Goal: Task Accomplishment & Management: Complete application form

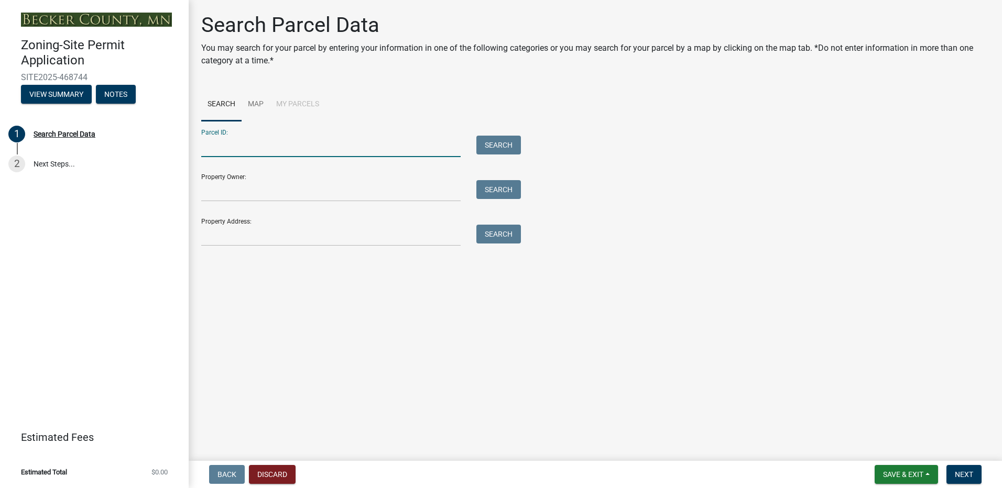
click at [222, 150] on input "Parcel ID:" at bounding box center [330, 146] width 259 height 21
type input "210105007"
click at [499, 142] on button "Search" at bounding box center [498, 145] width 45 height 19
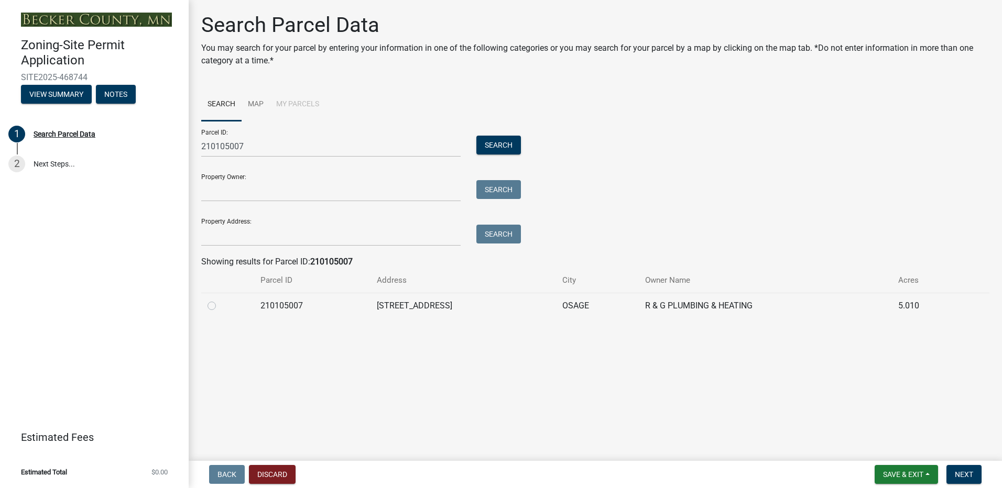
click at [209, 310] on div at bounding box center [227, 306] width 40 height 13
click at [220, 300] on label at bounding box center [220, 300] width 0 height 0
click at [220, 307] on input "radio" at bounding box center [223, 303] width 7 height 7
radio input "true"
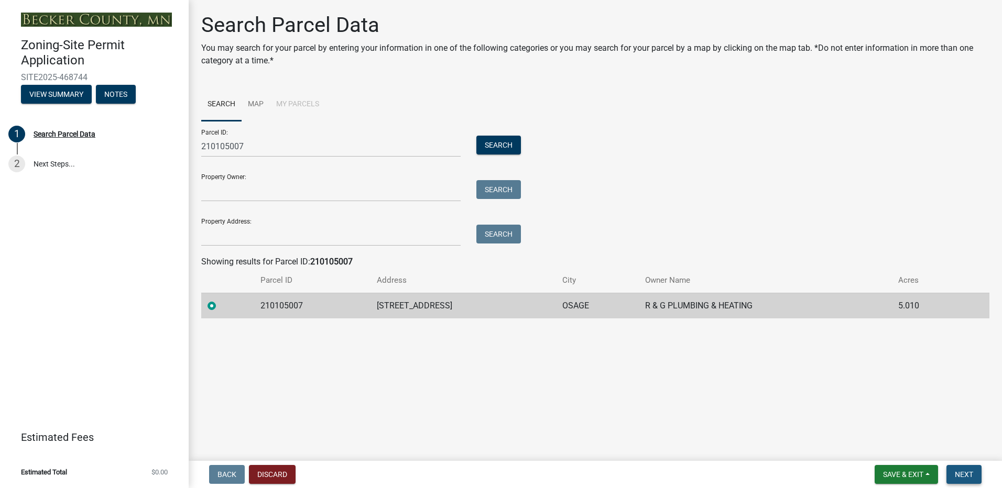
click at [960, 476] on span "Next" at bounding box center [964, 475] width 18 height 8
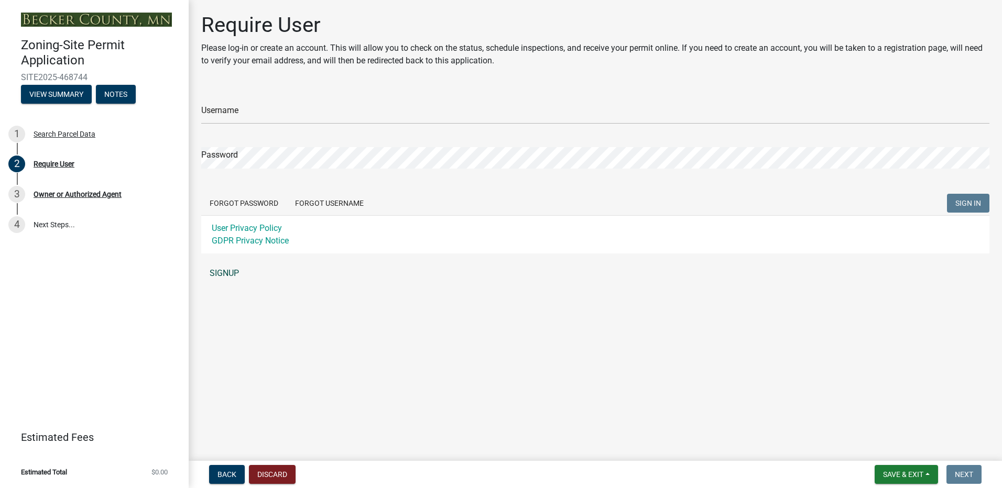
click at [228, 277] on link "SIGNUP" at bounding box center [595, 273] width 788 height 21
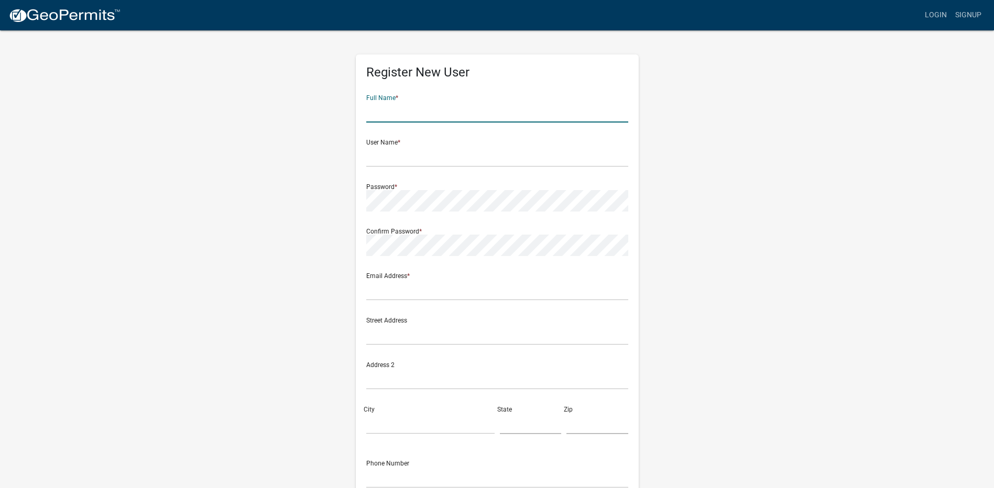
click at [397, 116] on input "text" at bounding box center [497, 111] width 262 height 21
click at [822, 123] on wm-register-view "more_horiz Login Signup Register New User Full Name * User Name * Password * Co…" at bounding box center [497, 295] width 994 height 590
click at [382, 119] on input "text" at bounding box center [497, 111] width 262 height 21
type input "R&G Plumbing & Heating Inc."
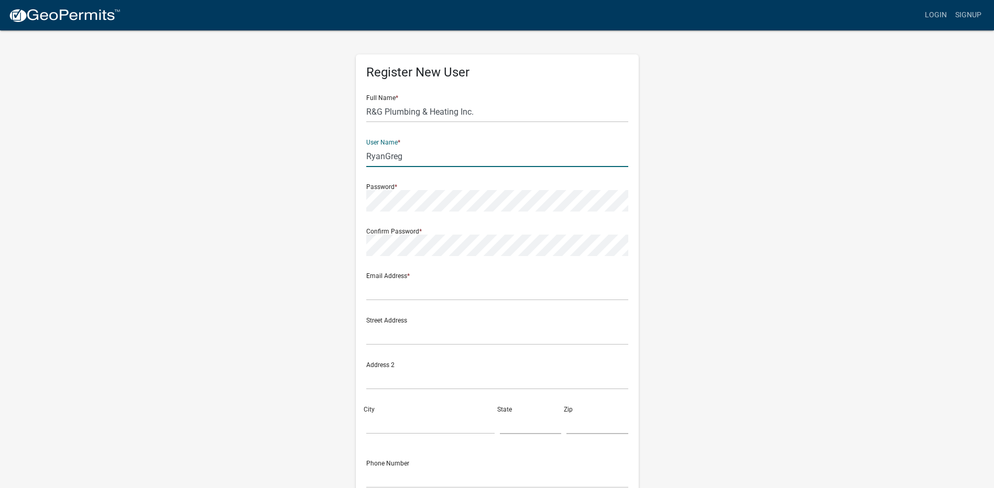
type input "RyanGreg"
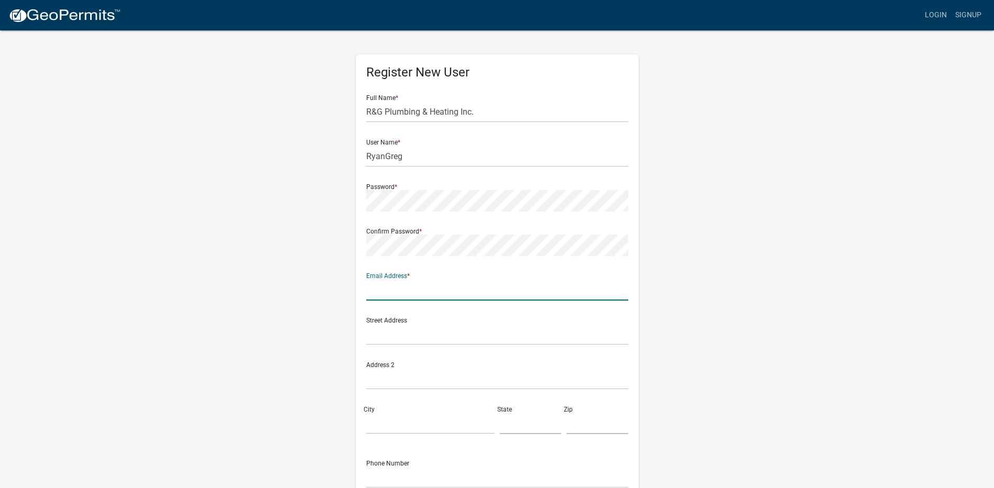
click at [411, 294] on input "text" at bounding box center [497, 289] width 262 height 21
type input "[EMAIL_ADDRESS][DOMAIN_NAME]"
click at [314, 319] on div "Register New User Full Name * R&G Plumbing & Heating Inc. User Name * RyanGreg …" at bounding box center [497, 309] width 597 height 561
click at [386, 335] on input "text" at bounding box center [497, 334] width 262 height 21
type input "25485 County Highway 48"
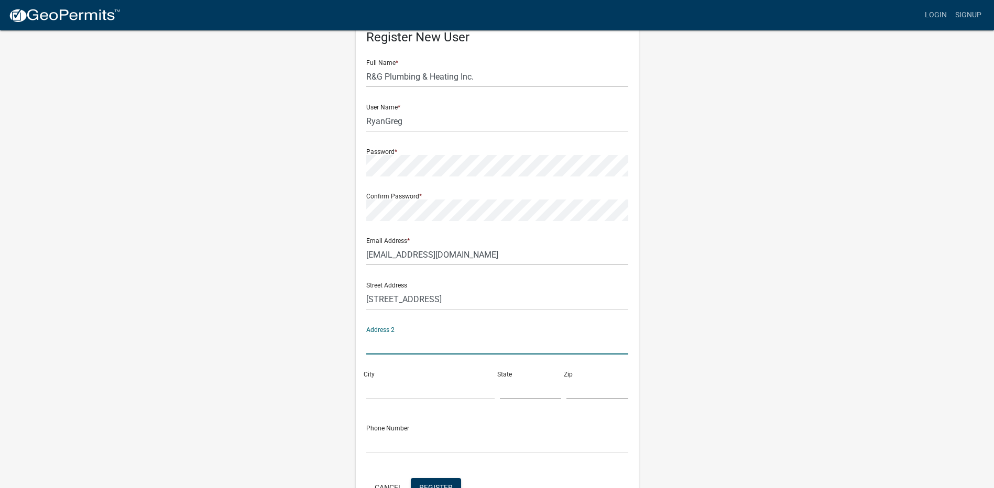
scroll to position [52, 0]
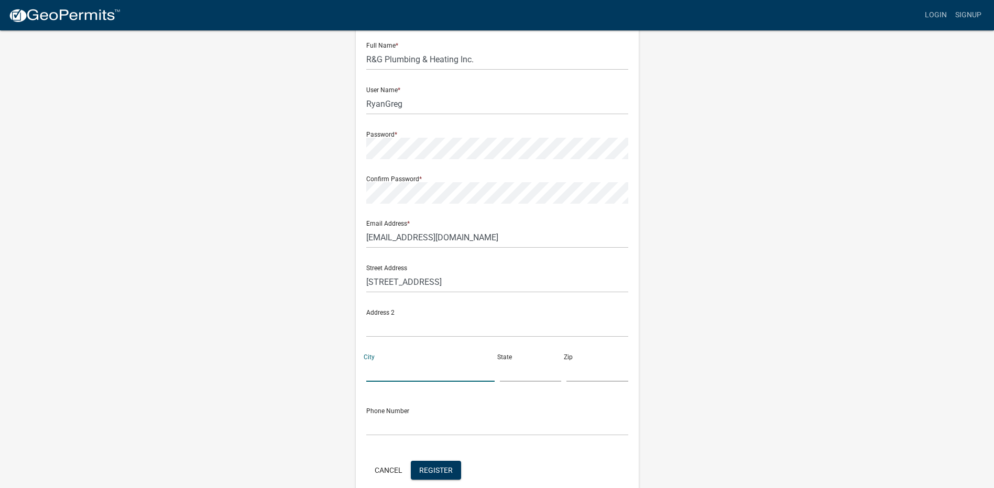
click at [433, 363] on input "City" at bounding box center [430, 370] width 128 height 21
type input "Osage"
click at [540, 377] on input "text" at bounding box center [531, 370] width 62 height 21
type input "MN"
click at [584, 378] on input "text" at bounding box center [597, 370] width 62 height 21
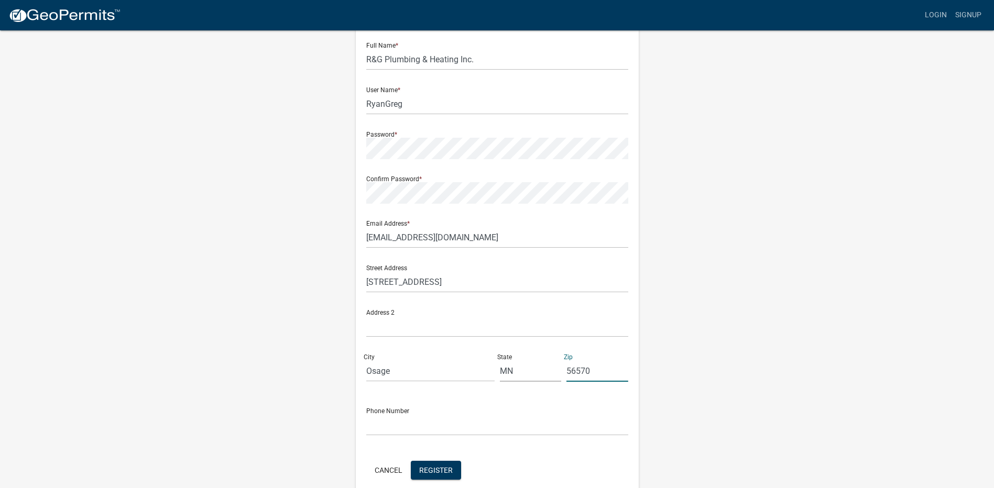
type input "56570"
click at [395, 431] on input "text" at bounding box center [497, 424] width 262 height 21
type input "2182550227"
click at [387, 448] on form "Full Name * R&G Plumbing & Heating Inc. User Name * RyanGreg Password * Confirm…" at bounding box center [497, 258] width 262 height 448
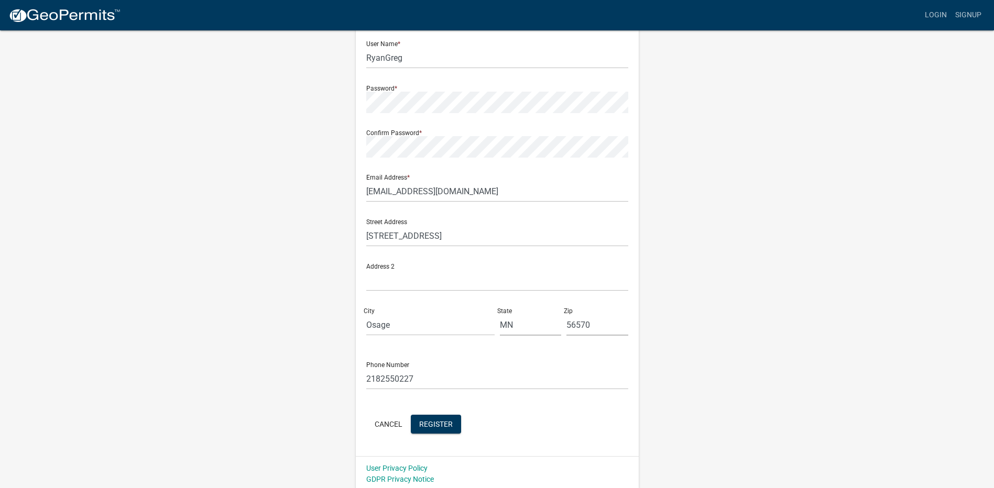
scroll to position [102, 0]
click at [441, 426] on button "Register" at bounding box center [436, 421] width 50 height 19
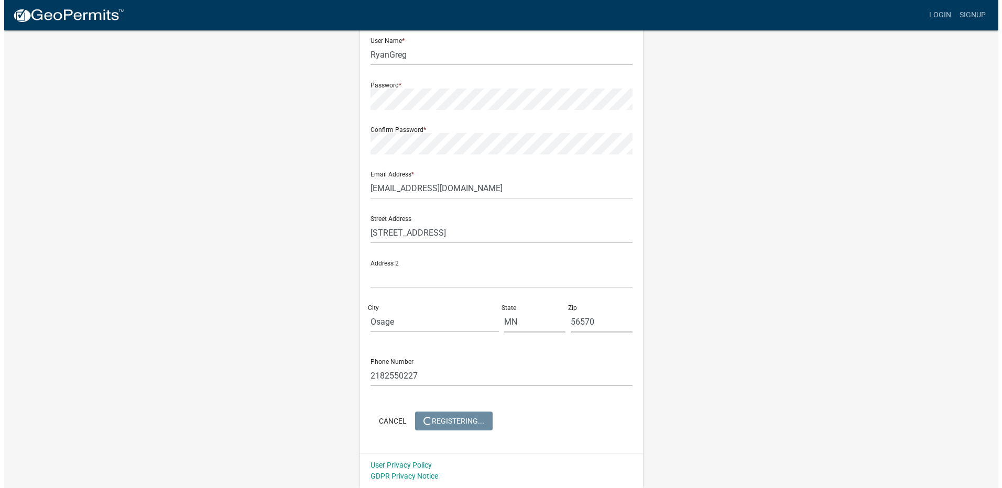
scroll to position [0, 0]
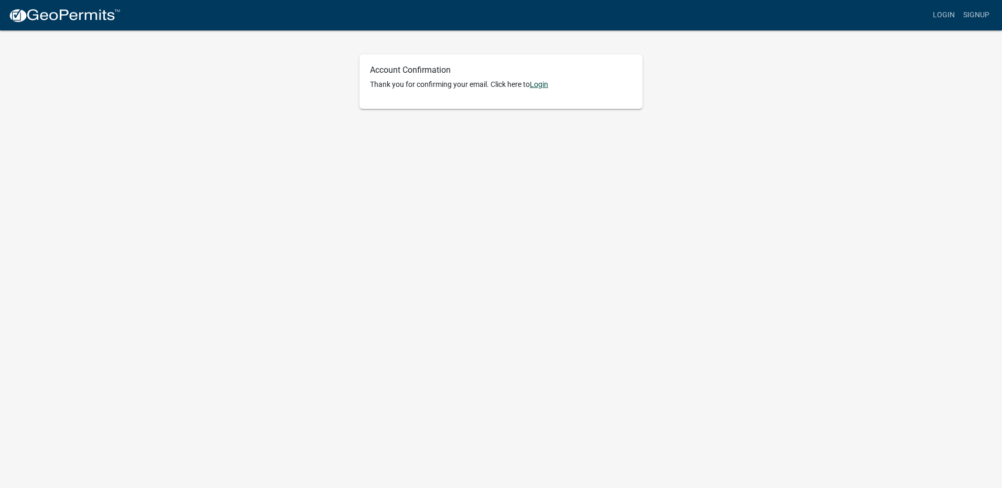
click at [539, 87] on link "Login" at bounding box center [539, 84] width 18 height 8
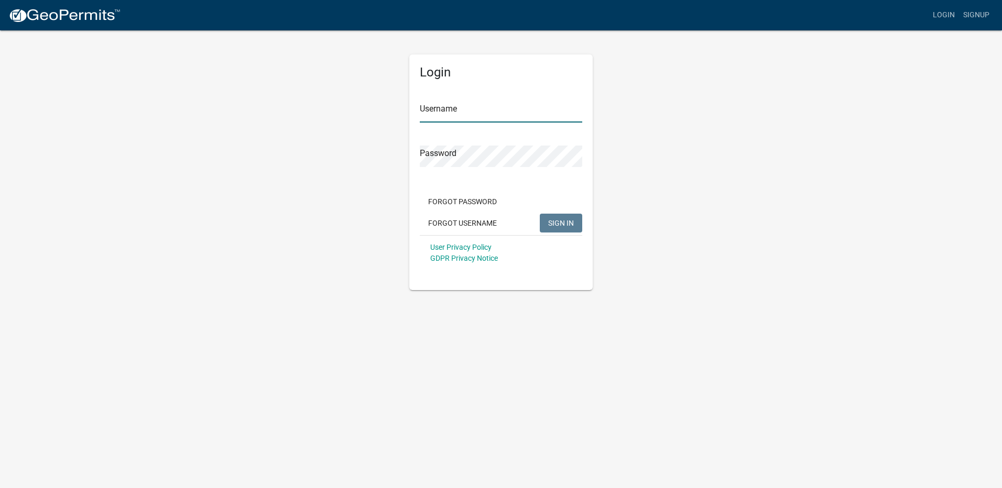
type input "RyanGreg"
click at [552, 222] on span "SIGN IN" at bounding box center [561, 222] width 26 height 8
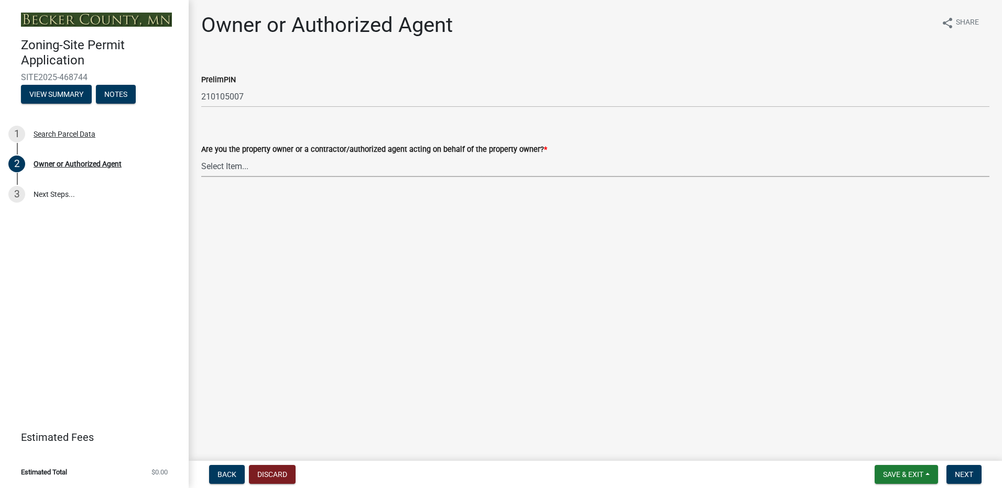
click at [243, 168] on select "Select Item... Property Owner Authorized Agent" at bounding box center [595, 166] width 788 height 21
click at [201, 156] on select "Select Item... Property Owner Authorized Agent" at bounding box center [595, 166] width 788 height 21
select select "3c674549-ed69-405f-b795-9fa3f7d47d9d"
click at [962, 475] on span "Next" at bounding box center [964, 475] width 18 height 8
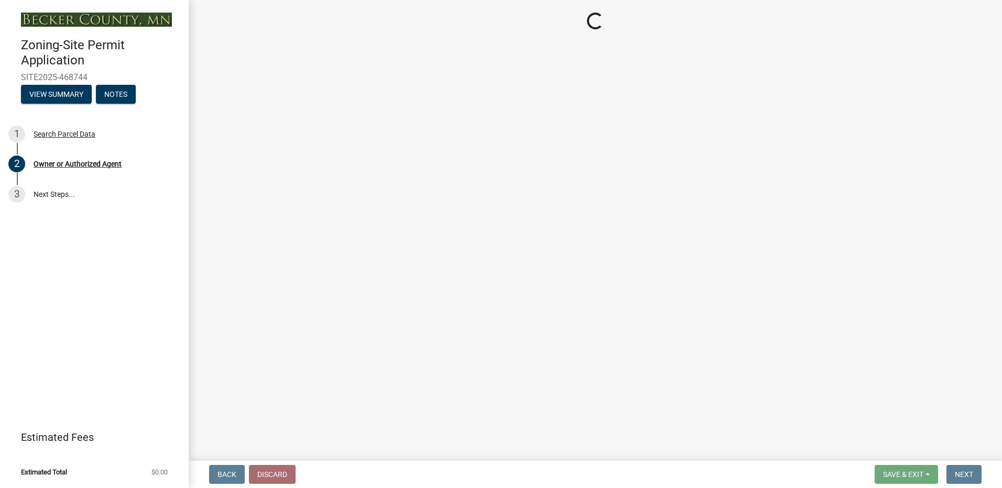
select select "2b0e49a1-8288-4235-a281-0a6698f9d4e6"
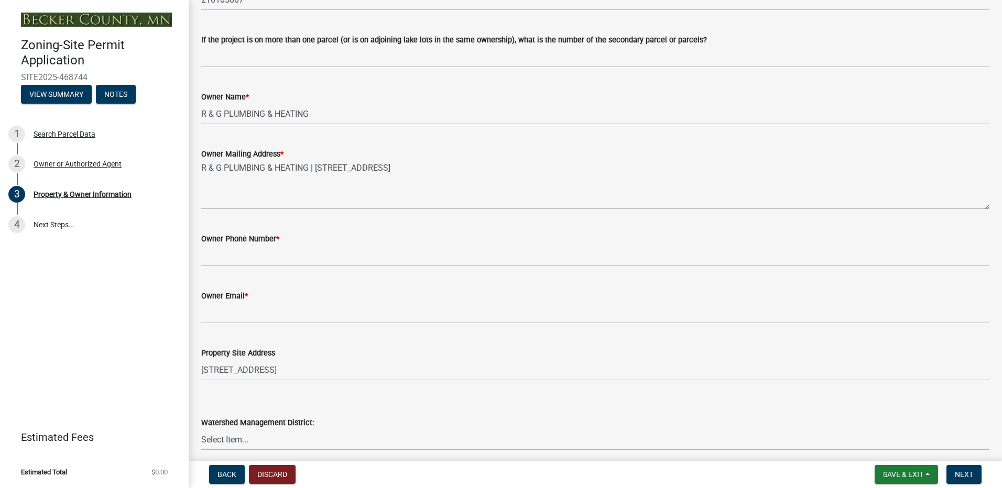
scroll to position [157, 0]
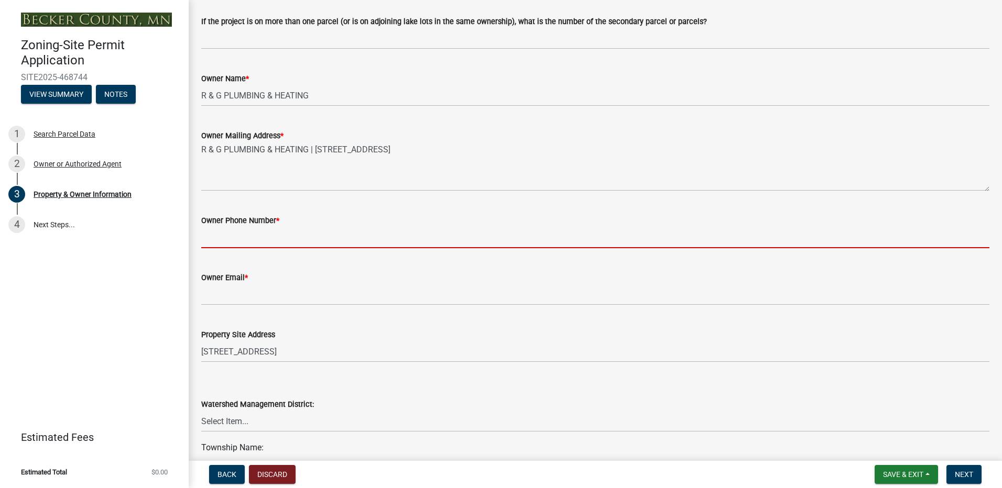
click at [290, 238] on input "Owner Phone Number *" at bounding box center [595, 237] width 788 height 21
type input "2182550227"
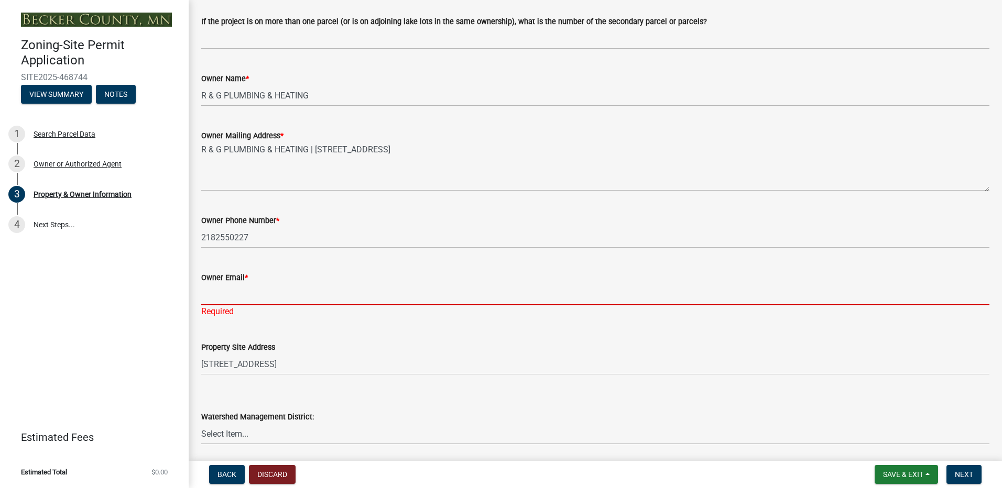
click at [281, 293] on input "Owner Email *" at bounding box center [595, 294] width 788 height 21
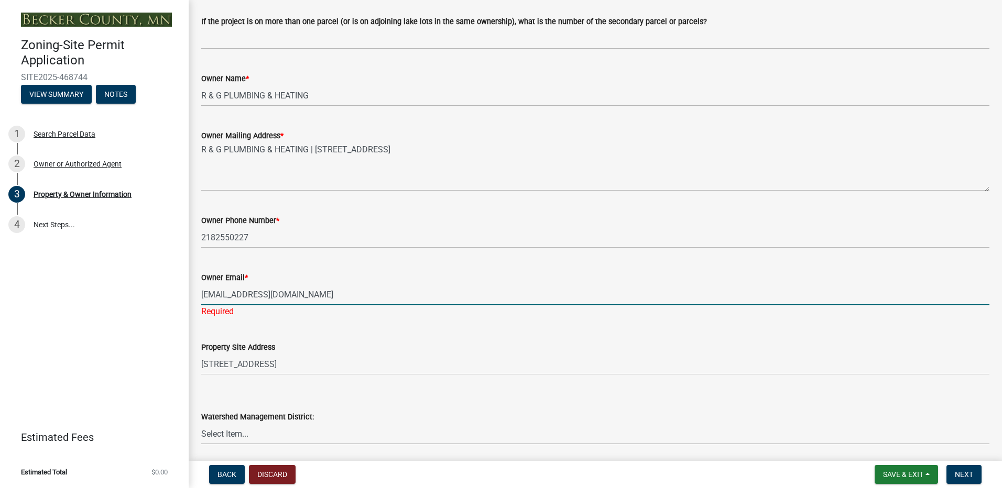
type input "[EMAIL_ADDRESS][DOMAIN_NAME]"
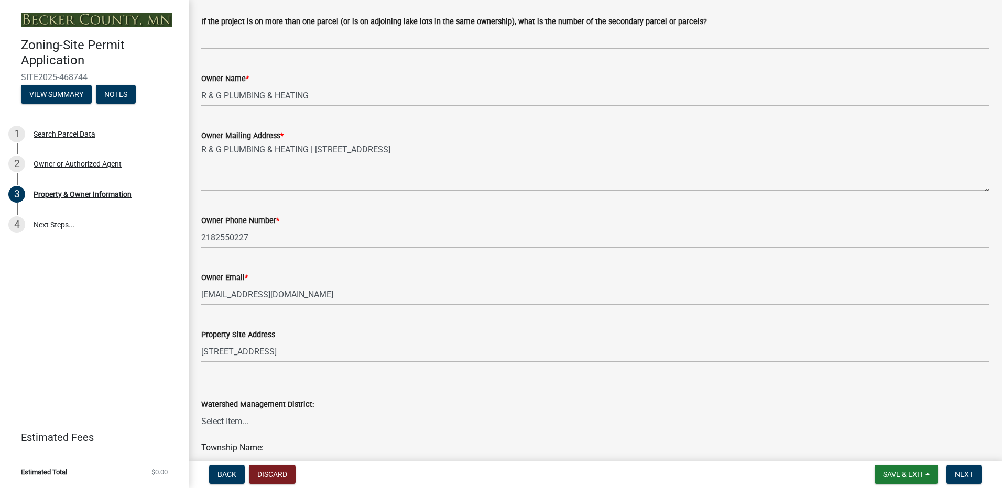
click at [321, 281] on div "Owner Email *" at bounding box center [595, 277] width 788 height 13
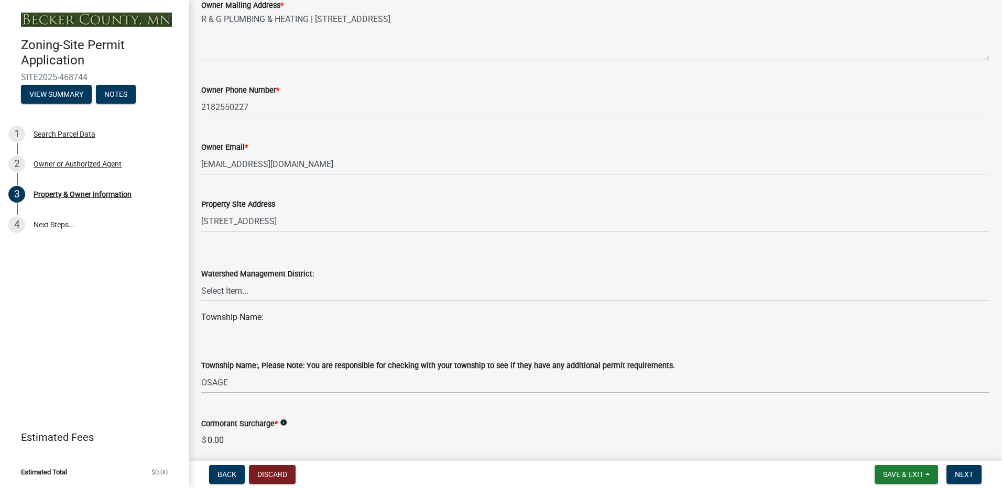
scroll to position [314, 0]
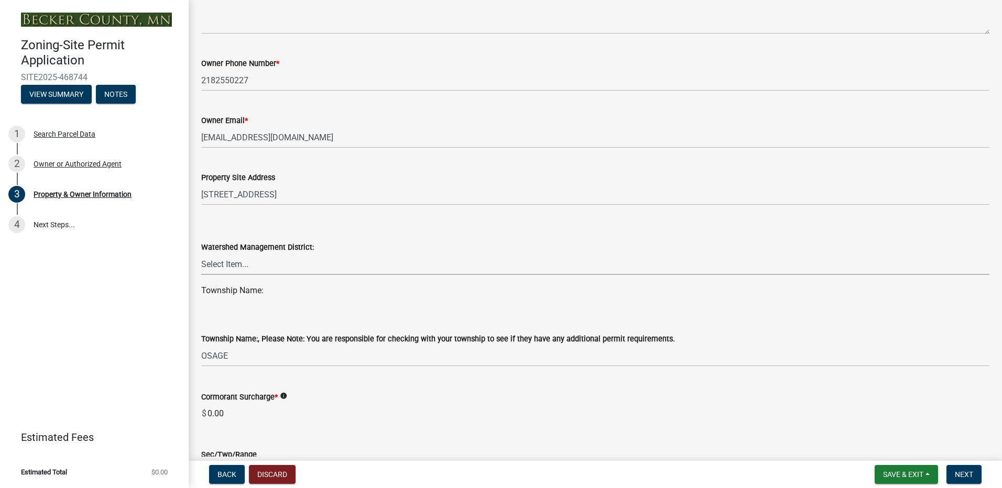
click at [250, 266] on select "Select Item... PELICAN RIVER WTRSHD BUFFALO WATERSHED CORMORANT WATERSHED WILD …" at bounding box center [595, 264] width 788 height 21
click at [148, 288] on div "Zoning-Site Permit Application SITE2025-468744 View Summary Notes 1 Search Parc…" at bounding box center [94, 244] width 189 height 488
click at [234, 267] on select "Select Item... PELICAN RIVER WTRSHD BUFFALO WATERSHED CORMORANT WATERSHED WILD …" at bounding box center [595, 264] width 788 height 21
click at [159, 275] on div "Zoning-Site Permit Application SITE2025-468744 View Summary Notes 1 Search Parc…" at bounding box center [94, 244] width 189 height 488
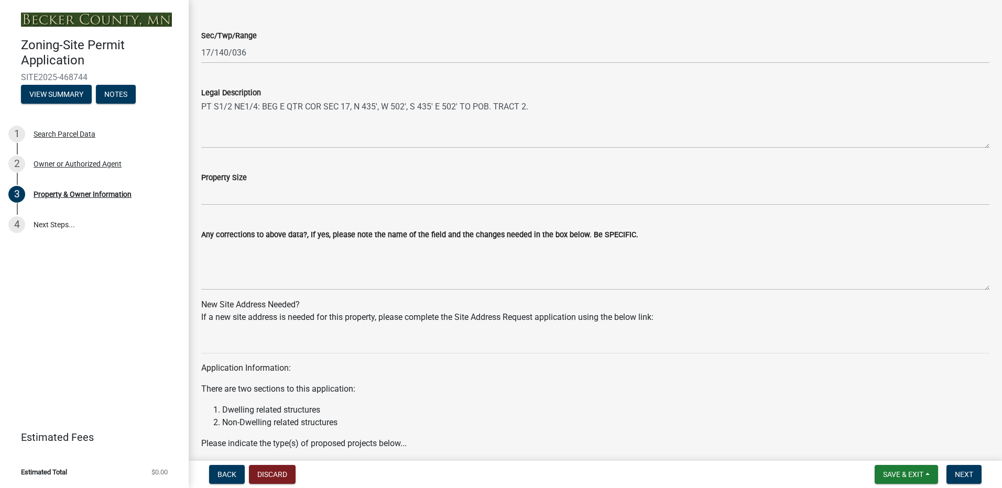
scroll to position [786, 0]
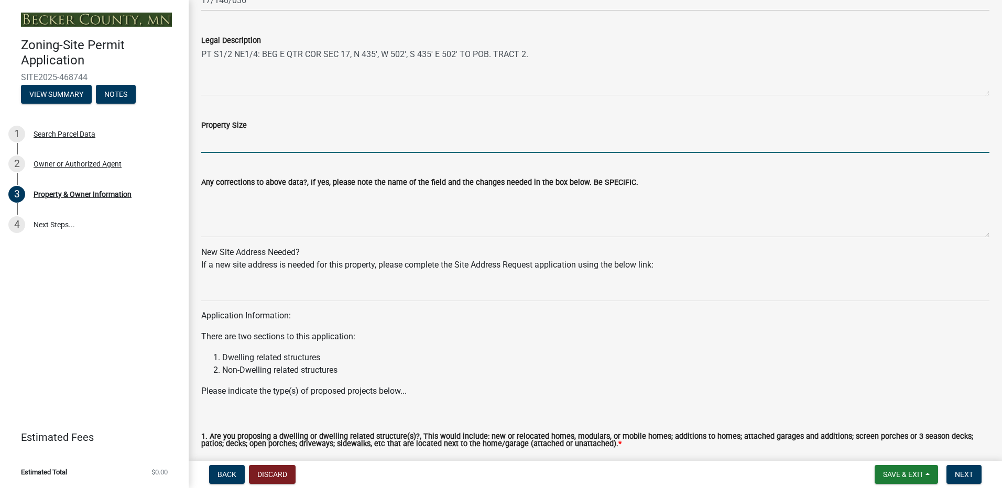
click at [255, 143] on input "Property Size" at bounding box center [595, 142] width 788 height 21
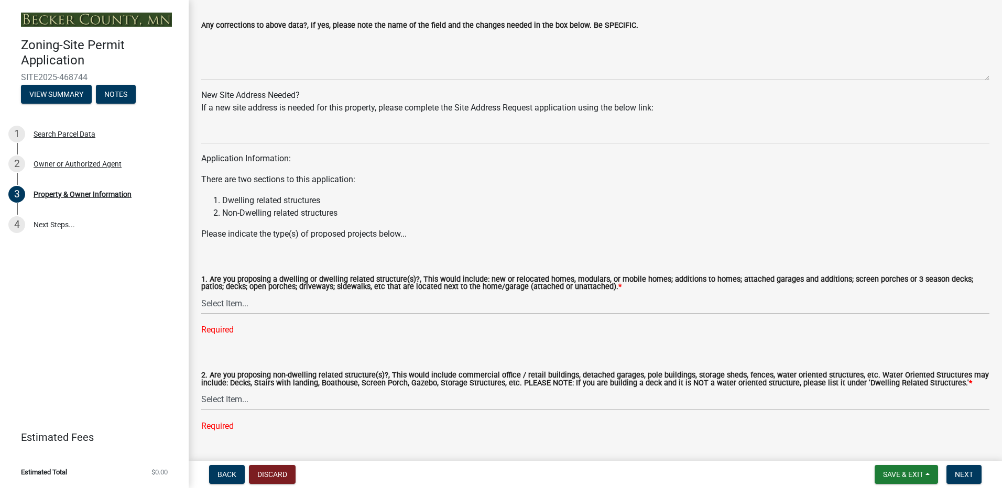
scroll to position [969, 0]
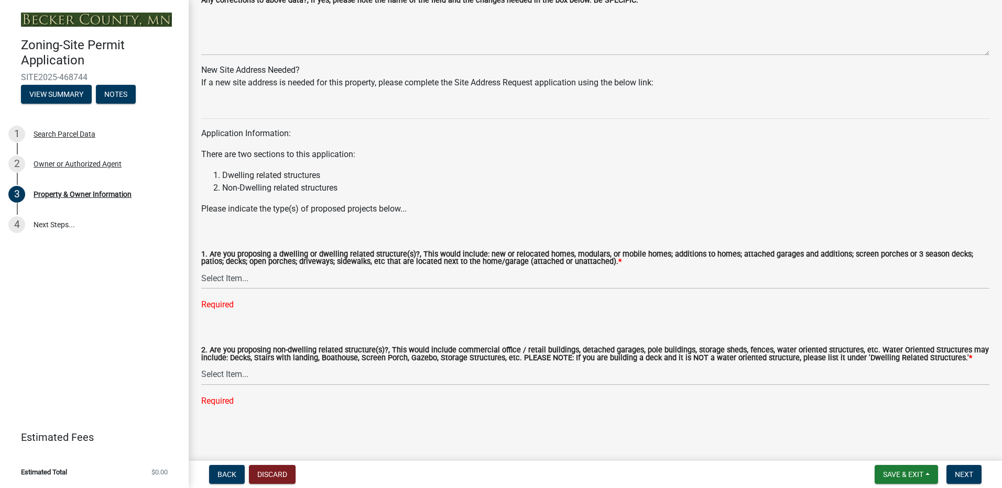
type input "5.01 Acres"
click at [258, 371] on select "Select Item... Yes No" at bounding box center [595, 374] width 788 height 21
click at [201, 385] on select "Select Item... Yes No" at bounding box center [595, 374] width 788 height 21
select select "5a5634ed-f11e-4c7b-90e1-096e6cfd17b9"
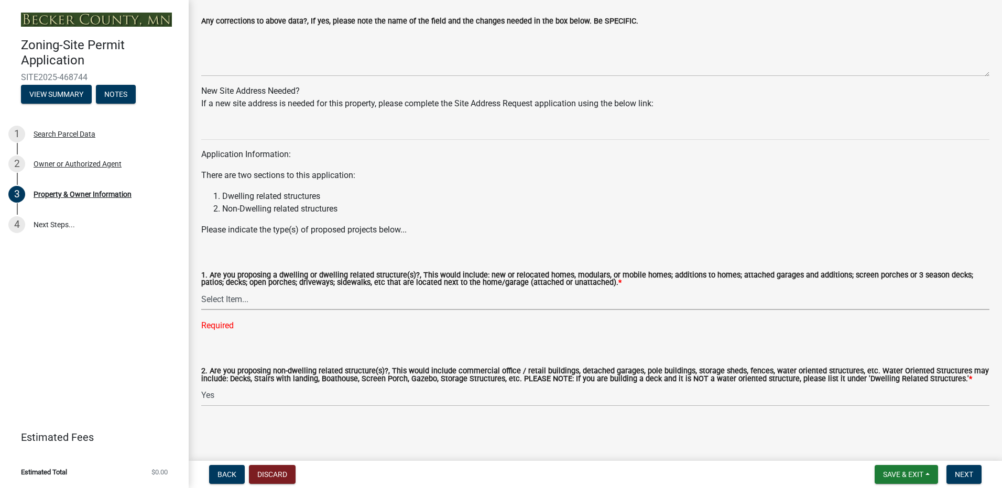
click at [250, 299] on select "Select Item... Yes No" at bounding box center [595, 299] width 788 height 21
click at [201, 309] on select "Select Item... Yes No" at bounding box center [595, 299] width 788 height 21
select select "fcf6d223-6c57-4dc5-b63a-a94704169022"
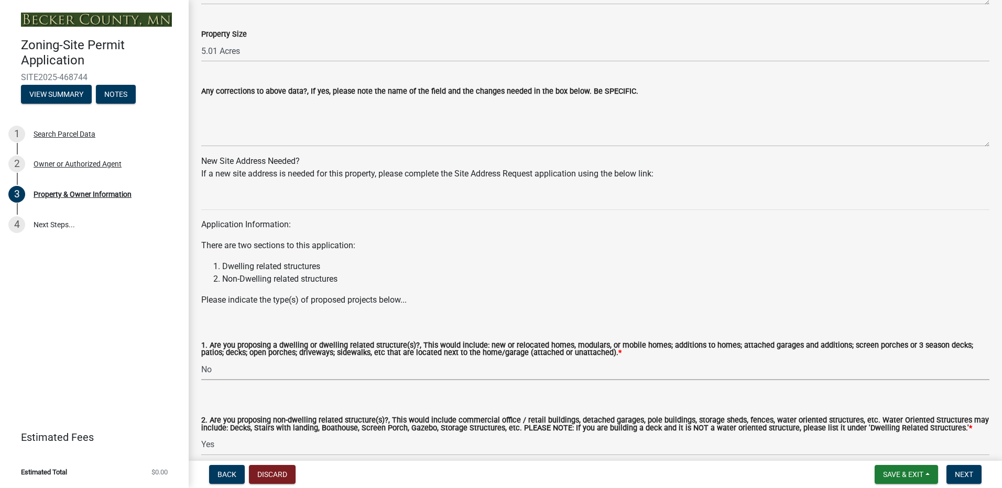
scroll to position [927, 0]
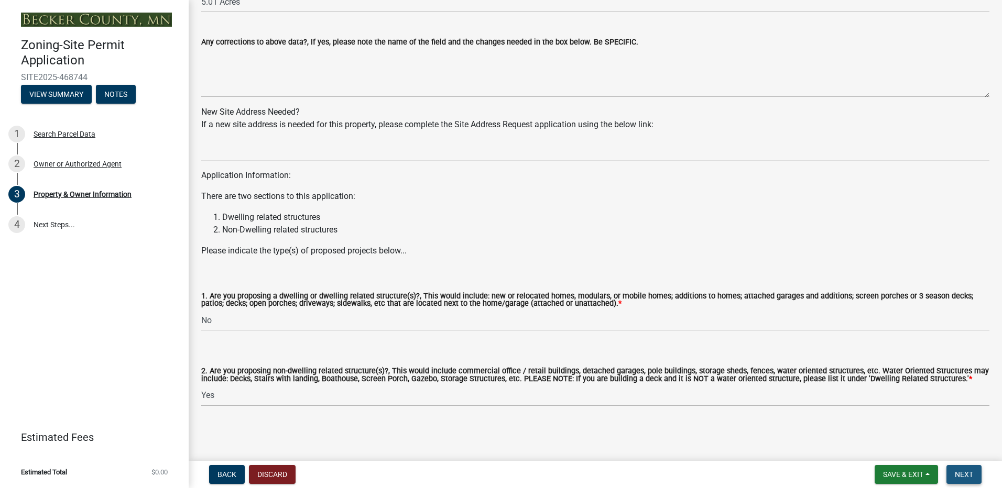
click at [956, 477] on span "Next" at bounding box center [964, 475] width 18 height 8
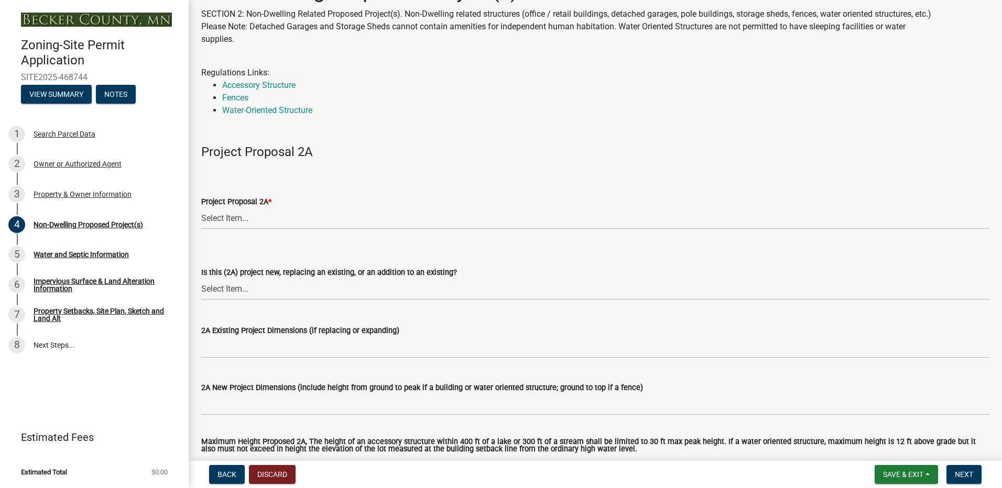
scroll to position [52, 0]
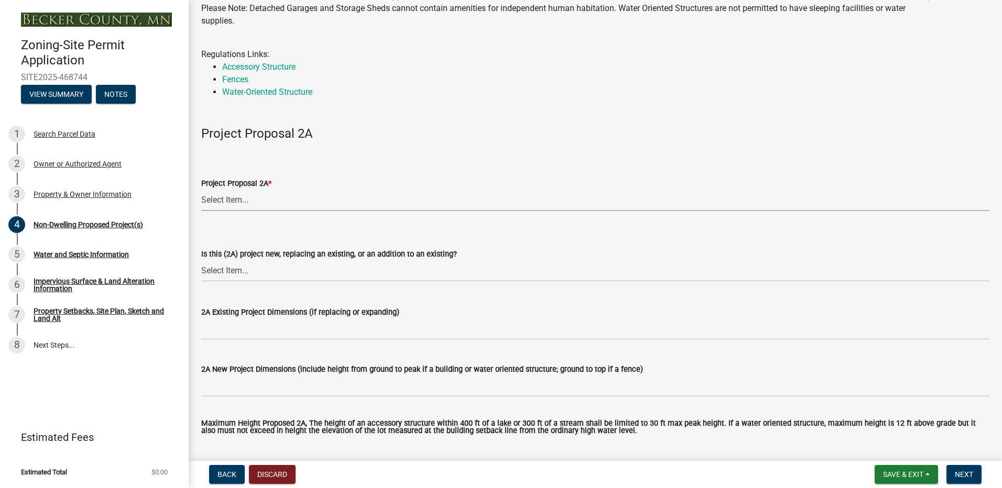
click at [234, 200] on select "Select Item... N/A Commercial Office/Retail Building Detached Garage Pole Build…" at bounding box center [595, 200] width 788 height 21
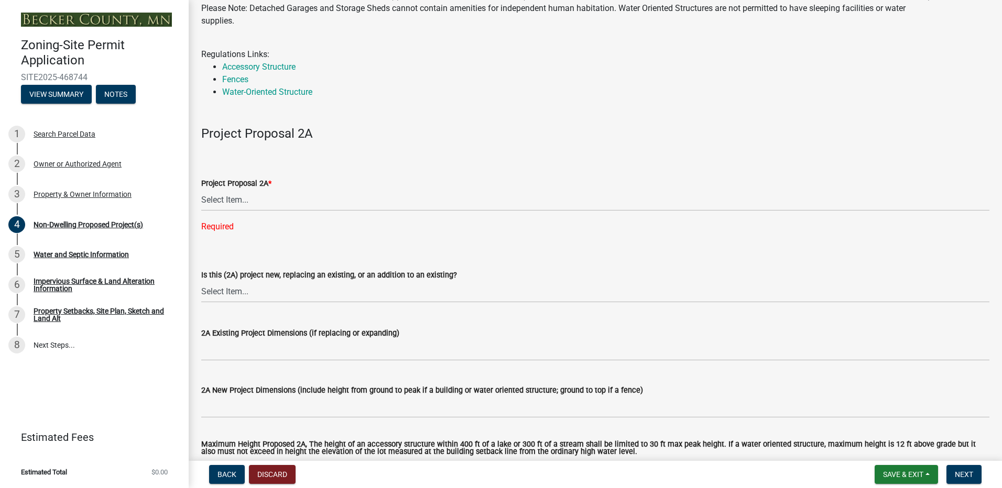
click at [342, 178] on div "Project Proposal 2A *" at bounding box center [595, 183] width 788 height 13
click at [224, 203] on select "Select Item... N/A Commercial Office/Retail Building Detached Garage Pole Build…" at bounding box center [595, 200] width 788 height 21
click at [201, 190] on select "Select Item... N/A Commercial Office/Retail Building Detached Garage Pole Build…" at bounding box center [595, 200] width 788 height 21
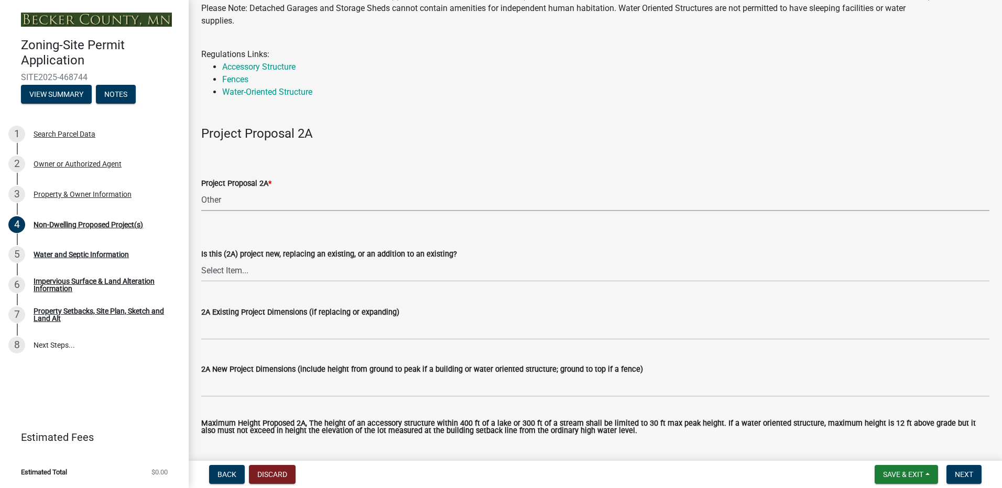
click at [237, 203] on select "Select Item... N/A Commercial Office/Retail Building Detached Garage Pole Build…" at bounding box center [595, 200] width 788 height 21
click at [201, 190] on select "Select Item... N/A Commercial Office/Retail Building Detached Garage Pole Build…" at bounding box center [595, 200] width 788 height 21
select select "615a88f6-3030-477d-bca8-86afdde4f33b"
click at [346, 201] on select "Select Item... N/A Commercial Office/Retail Building Detached Garage Pole Build…" at bounding box center [595, 200] width 788 height 21
click at [367, 173] on form "Project Proposal 2A * Select Item... N/A Commercial Office/Retail Building Deta…" at bounding box center [595, 188] width 788 height 47
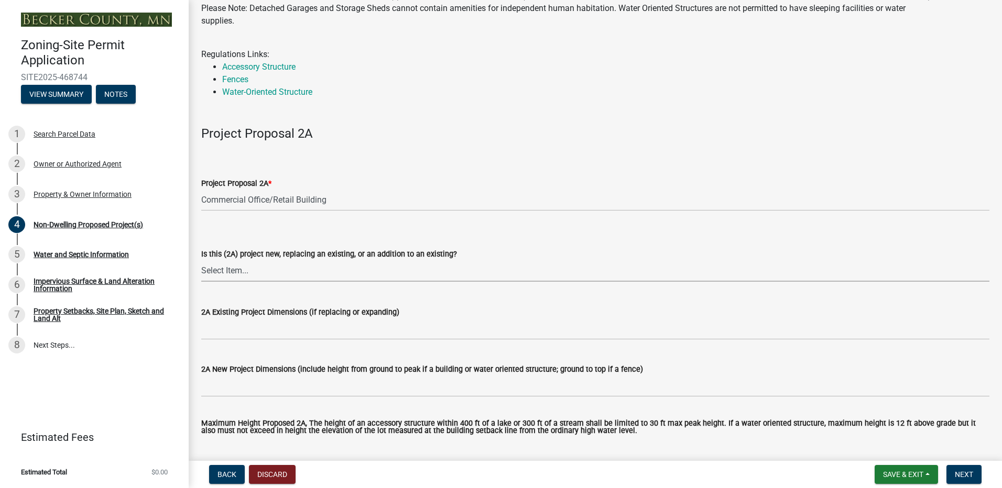
click at [245, 270] on select "Select Item... New to Property (new or used structure) Relocating/moving existi…" at bounding box center [595, 270] width 788 height 21
click at [201, 260] on select "Select Item... New to Property (new or used structure) Relocating/moving existi…" at bounding box center [595, 270] width 788 height 21
select select "daac2c89-d8a7-4f2a-84c0-01e0d14a9480"
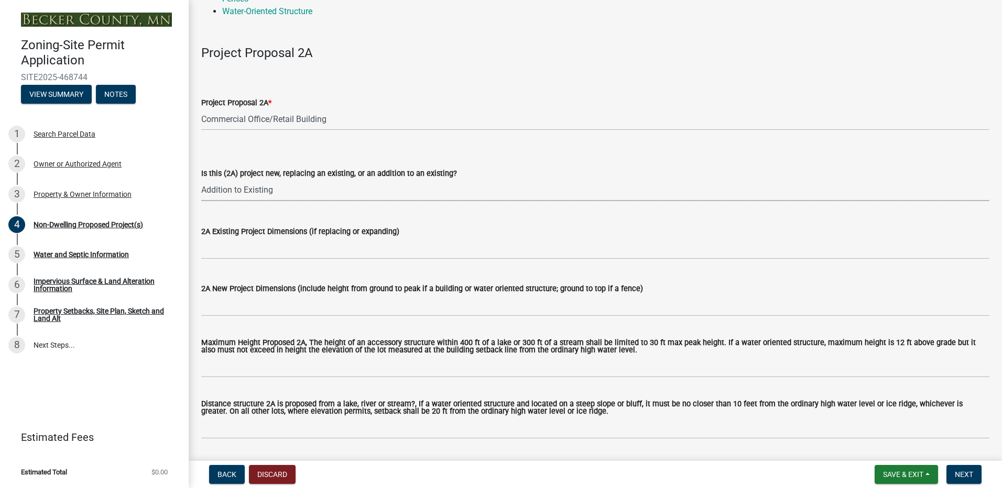
scroll to position [157, 0]
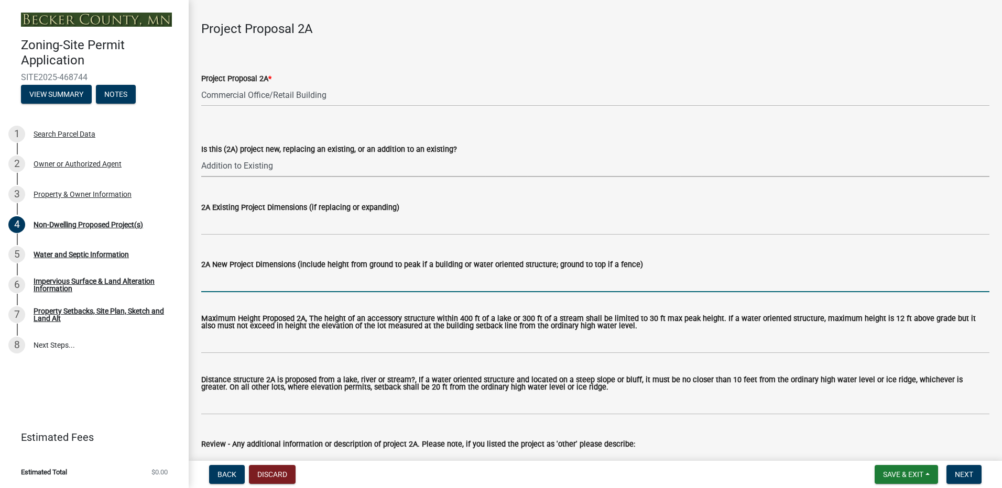
click at [252, 278] on input "2A New Project Dimensions (include height from ground to peak if a building or …" at bounding box center [595, 281] width 788 height 21
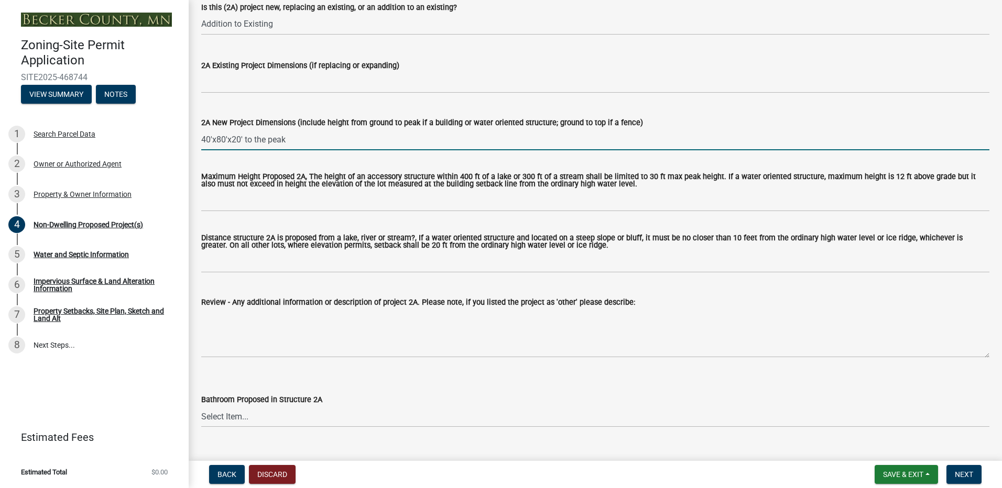
scroll to position [314, 0]
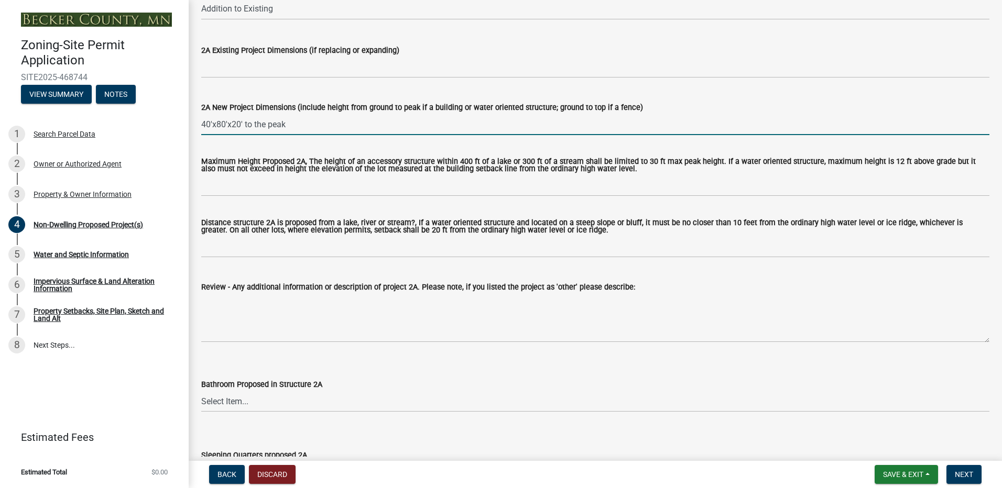
type input "40'x80'x20' to the peak"
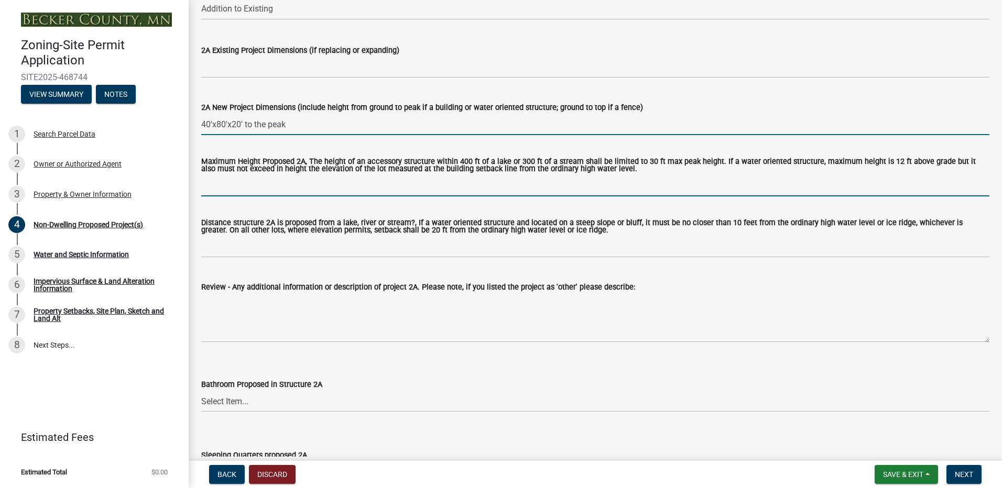
click at [220, 186] on input "Maximum Height Proposed 2A, The height of an accessory structure within 400 ft …" at bounding box center [595, 185] width 788 height 21
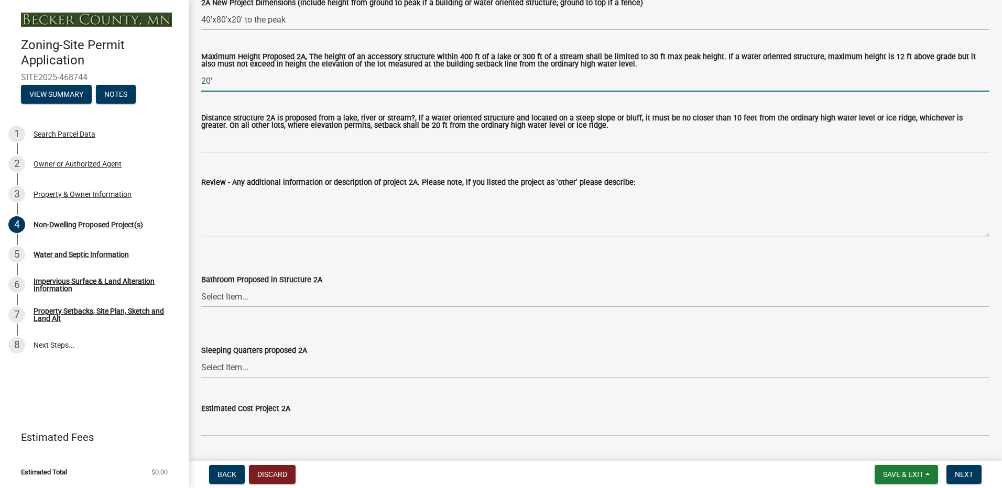
scroll to position [472, 0]
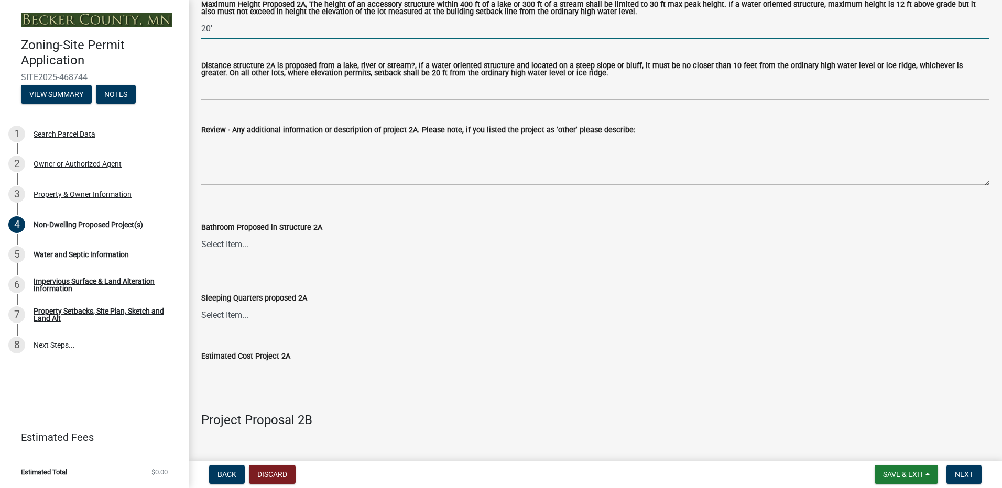
type input "20'"
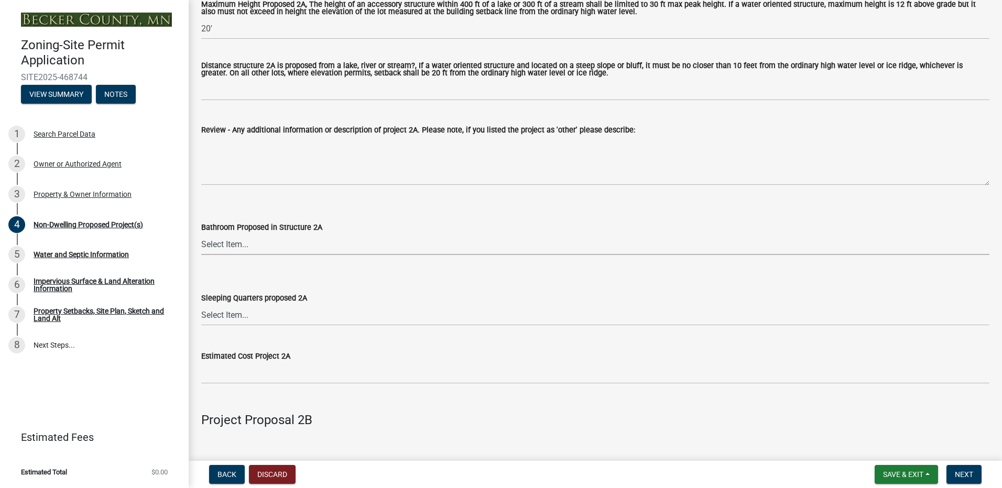
click at [233, 246] on select "Select Item... N/A Yes No" at bounding box center [595, 244] width 788 height 21
click at [201, 235] on select "Select Item... N/A Yes No" at bounding box center [595, 244] width 788 height 21
select select "cf118f3b-6469-426f-b247-8aeebfb0198d"
click at [223, 318] on select "Select Item... N/A Yes No" at bounding box center [595, 314] width 788 height 21
click at [201, 305] on select "Select Item... N/A Yes No" at bounding box center [595, 314] width 788 height 21
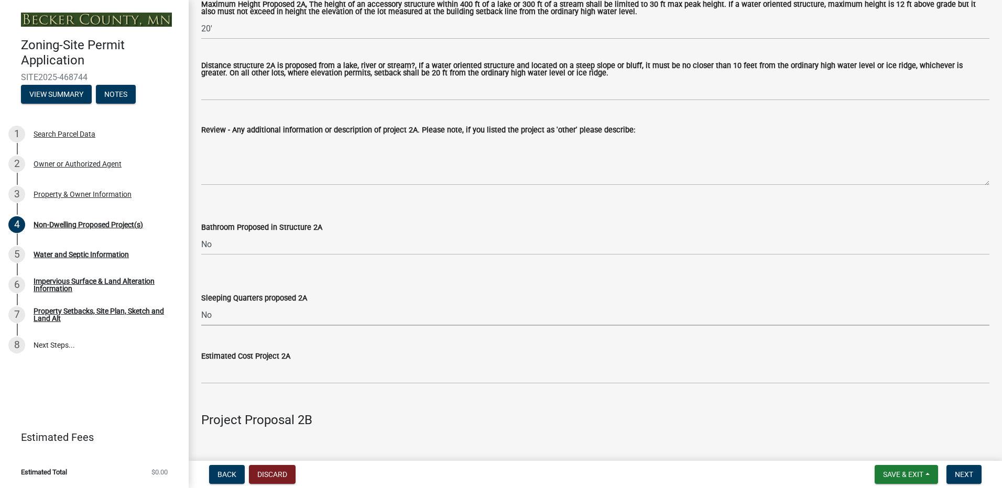
select select "d5258256-81e9-4688-bc84-b01445ee29b6"
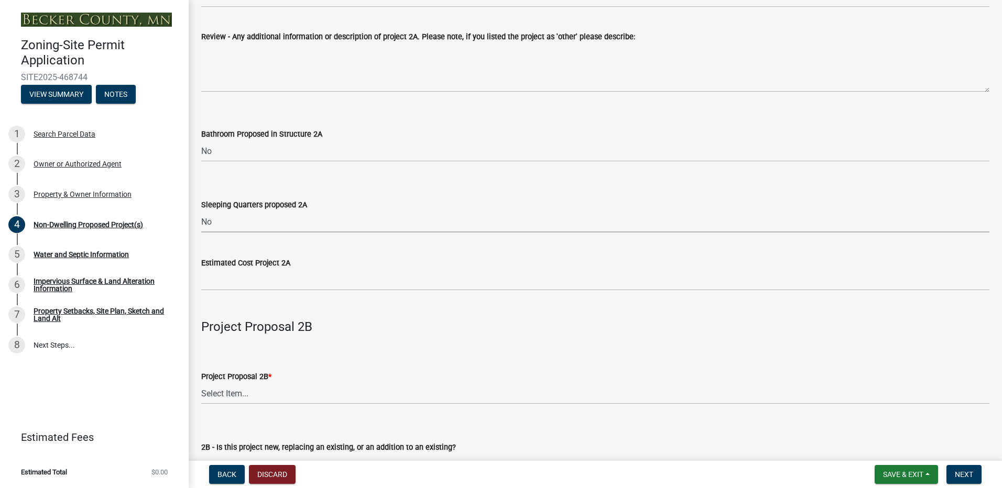
scroll to position [576, 0]
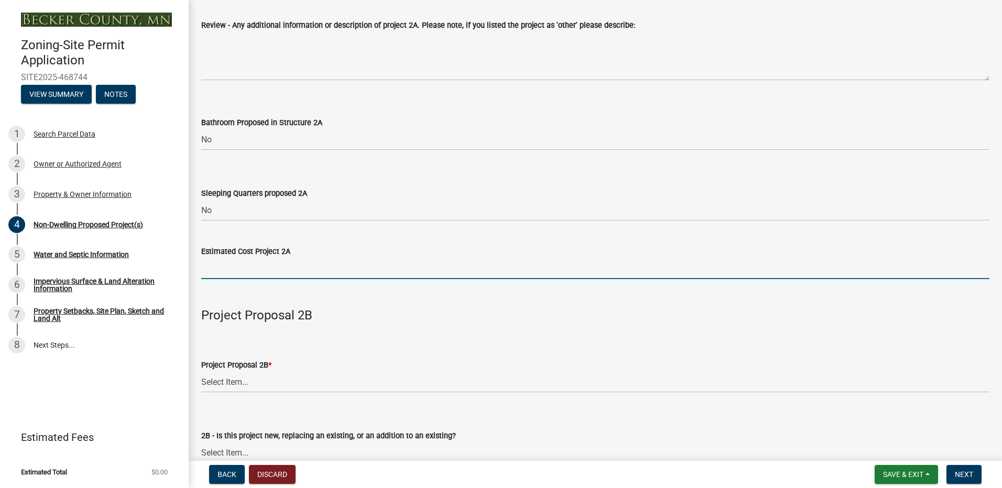
click at [277, 269] on input "text" at bounding box center [595, 268] width 788 height 21
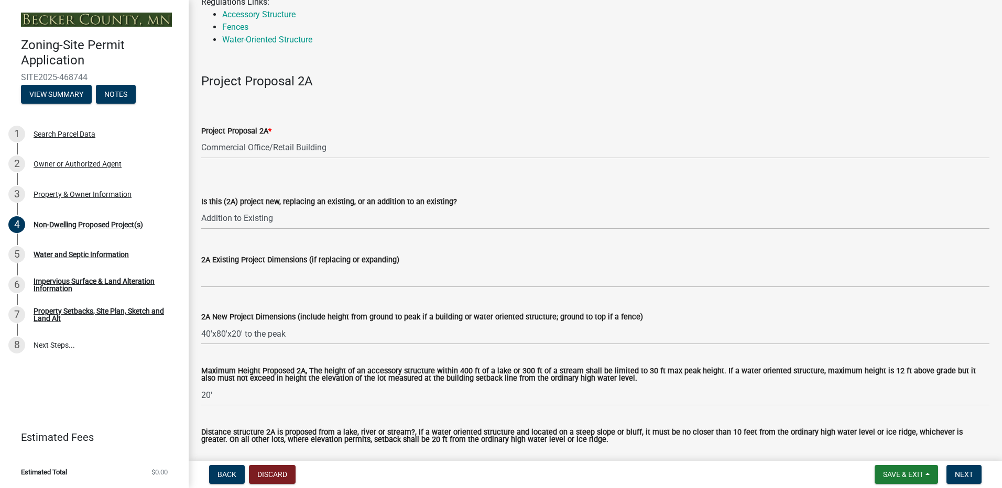
scroll to position [52, 0]
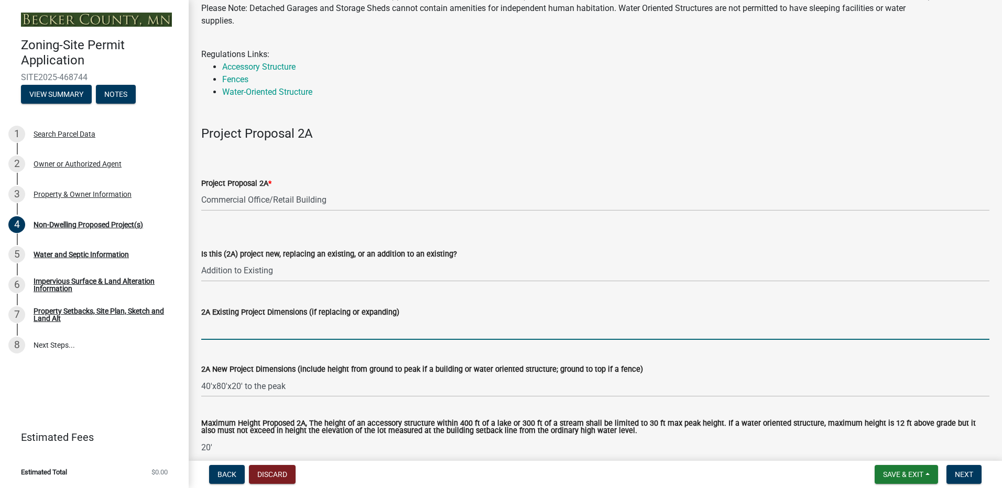
type input "200000"
click at [217, 331] on input "2A Existing Project Dimensions (if replacing or expanding)" at bounding box center [595, 329] width 788 height 21
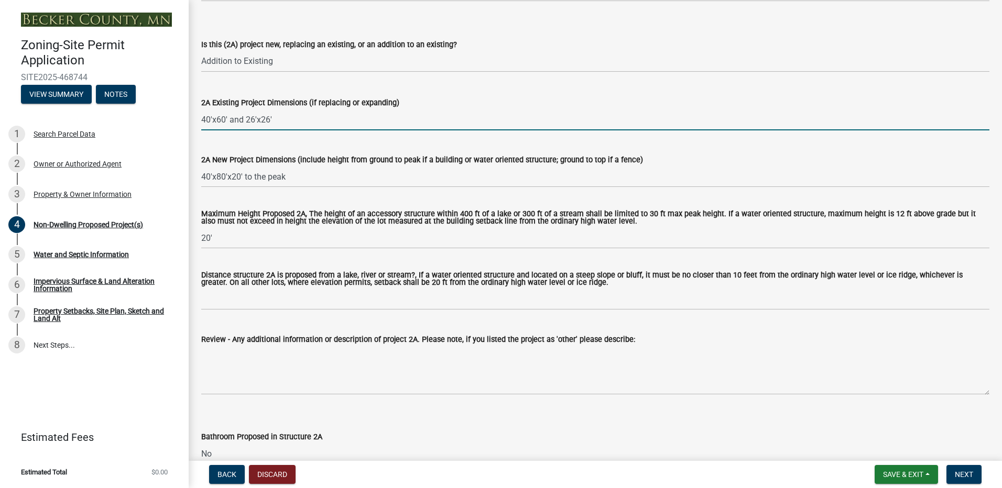
scroll to position [314, 0]
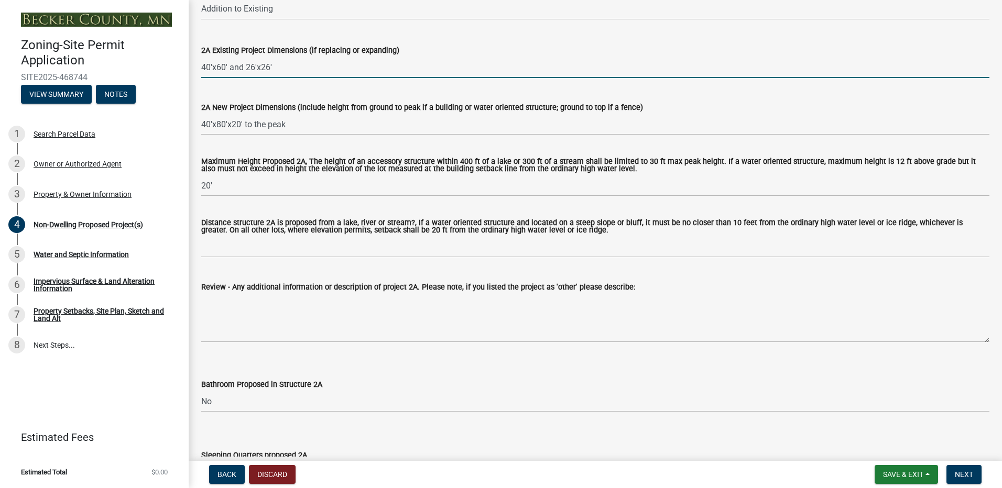
type input "40'x60' and 26'x26'"
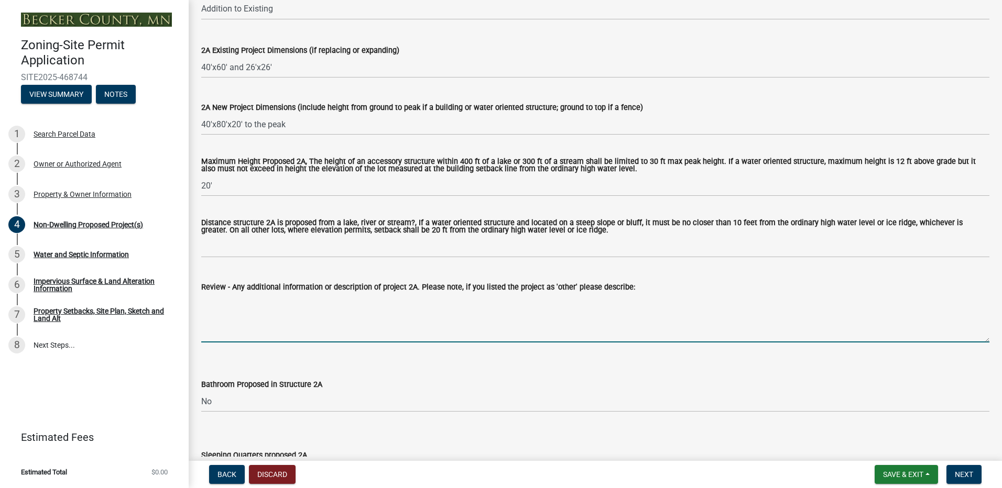
click at [231, 331] on textarea "Review - Any additional information or description of project 2A. Please note, …" at bounding box center [595, 317] width 788 height 49
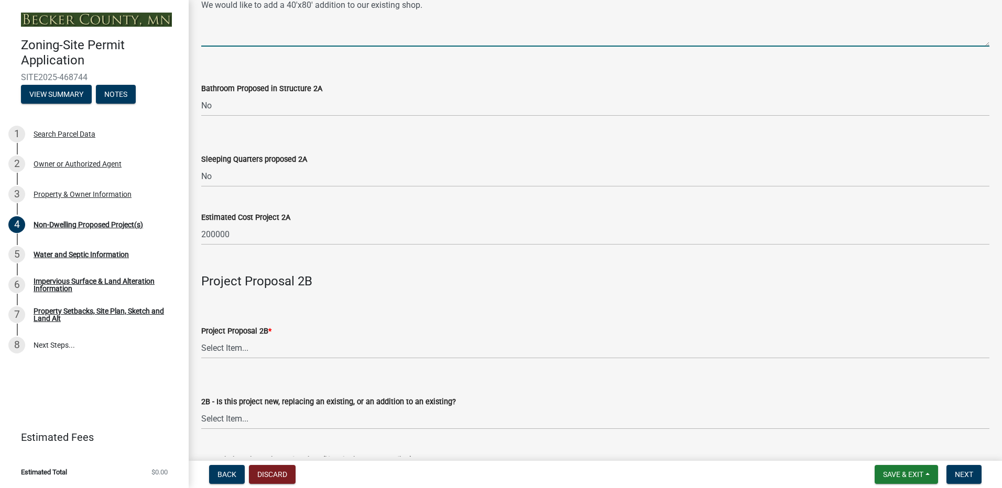
scroll to position [629, 0]
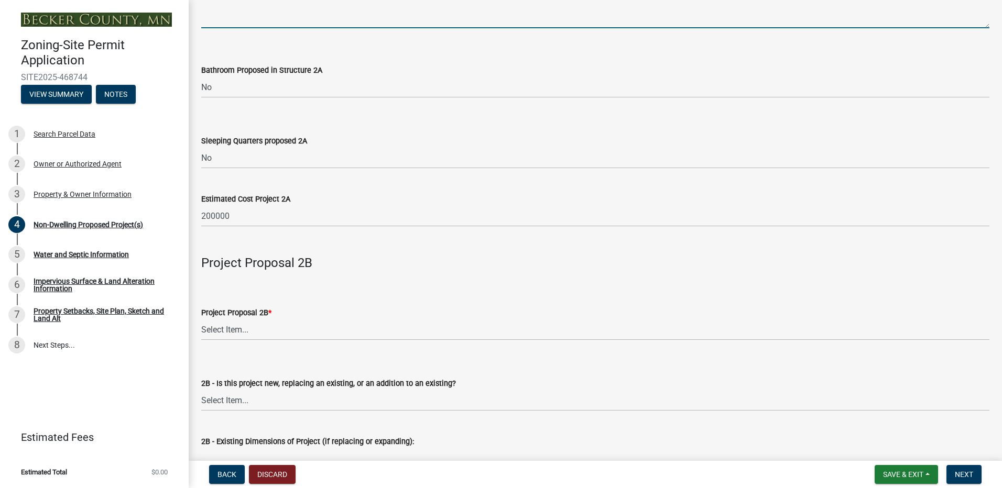
type textarea "We would like to add a 40'x80' addition to our existing shop."
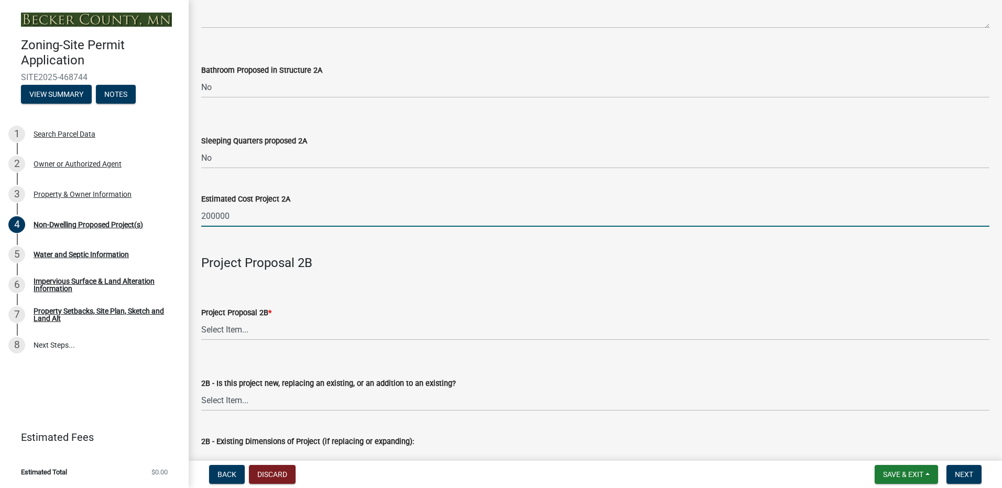
click at [214, 216] on input "200000" at bounding box center [595, 215] width 788 height 21
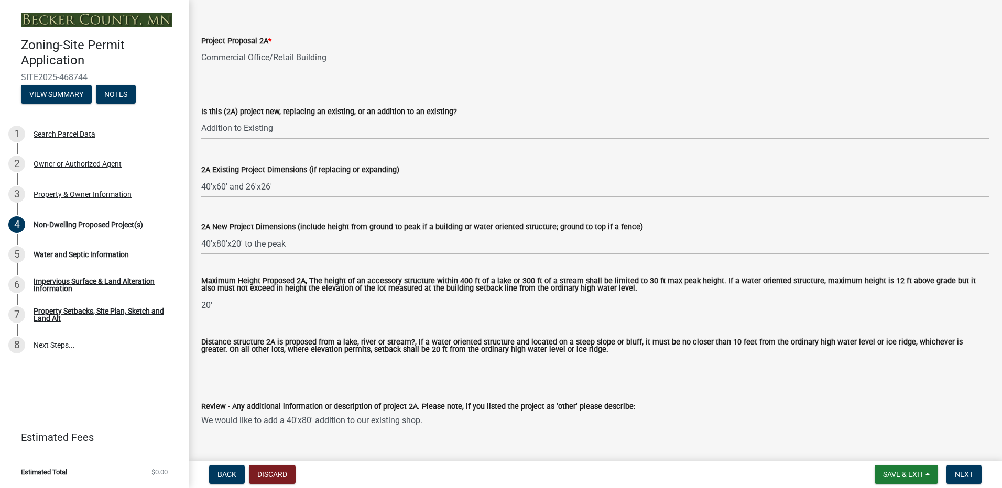
scroll to position [207, 0]
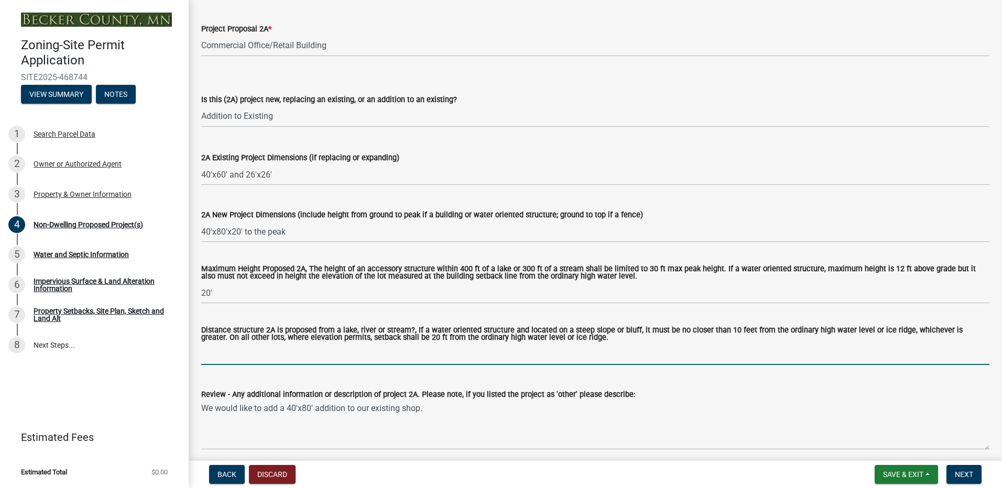
type input "200000"
click at [249, 359] on input "Distance structure 2A is proposed from a lake, river or stream?, If a water ori…" at bounding box center [595, 354] width 788 height 21
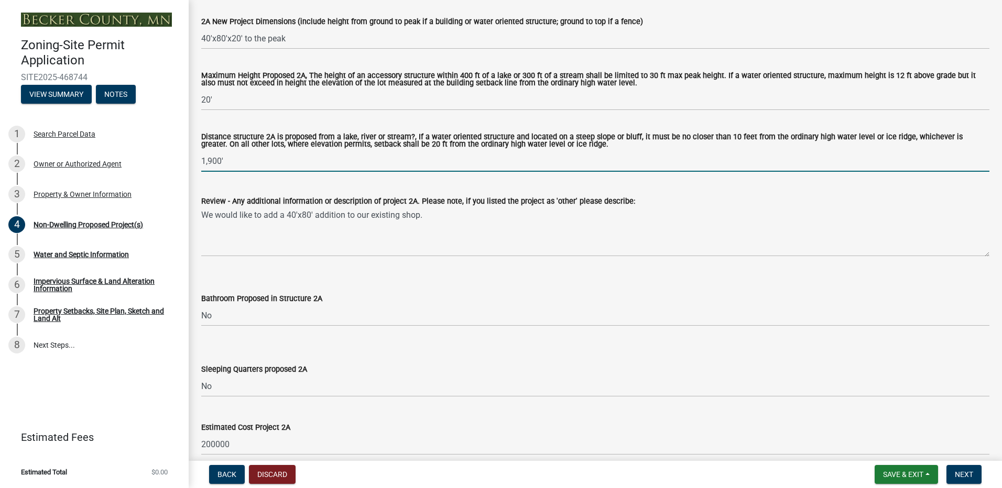
scroll to position [417, 0]
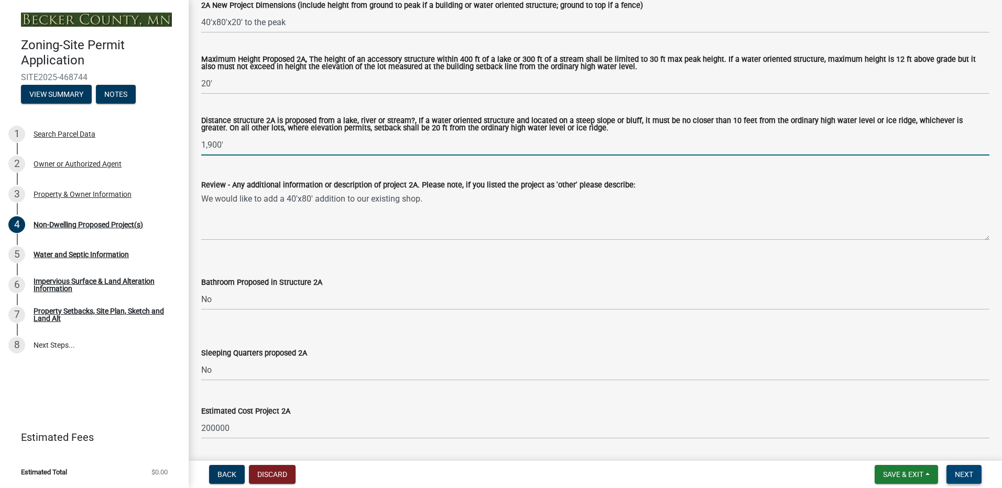
type input "1,900'"
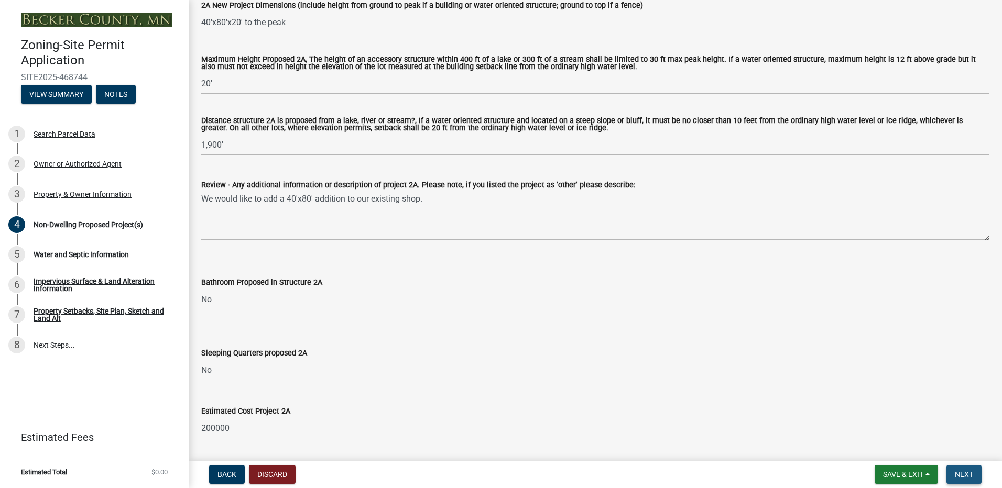
click at [965, 474] on span "Next" at bounding box center [964, 475] width 18 height 8
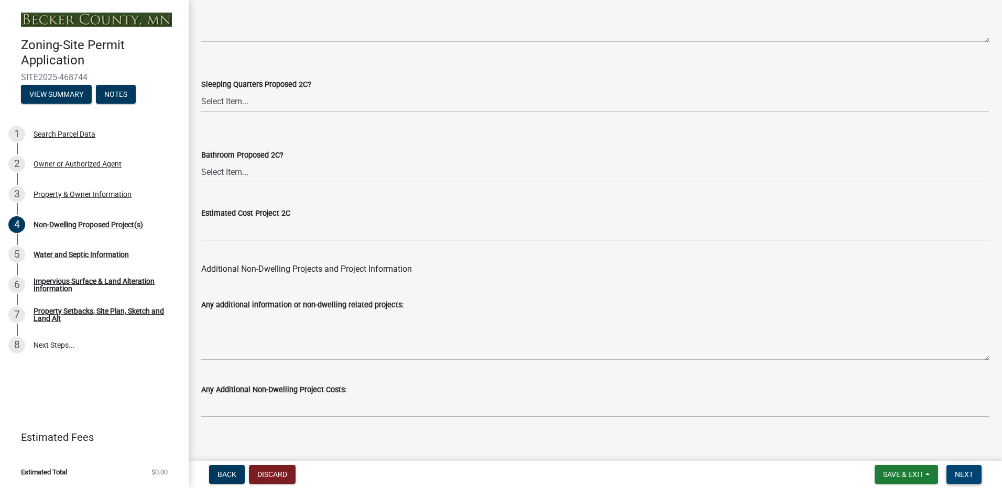
scroll to position [2083, 0]
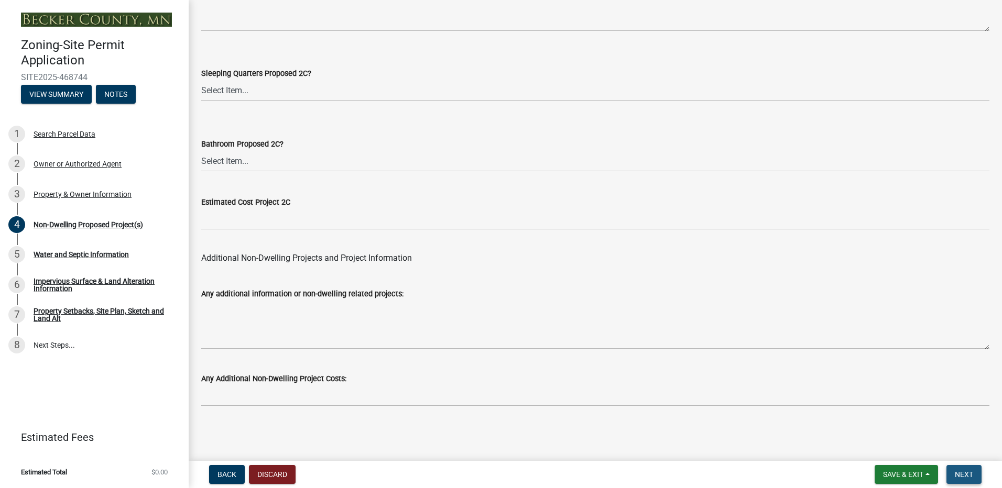
click at [956, 474] on span "Next" at bounding box center [964, 475] width 18 height 8
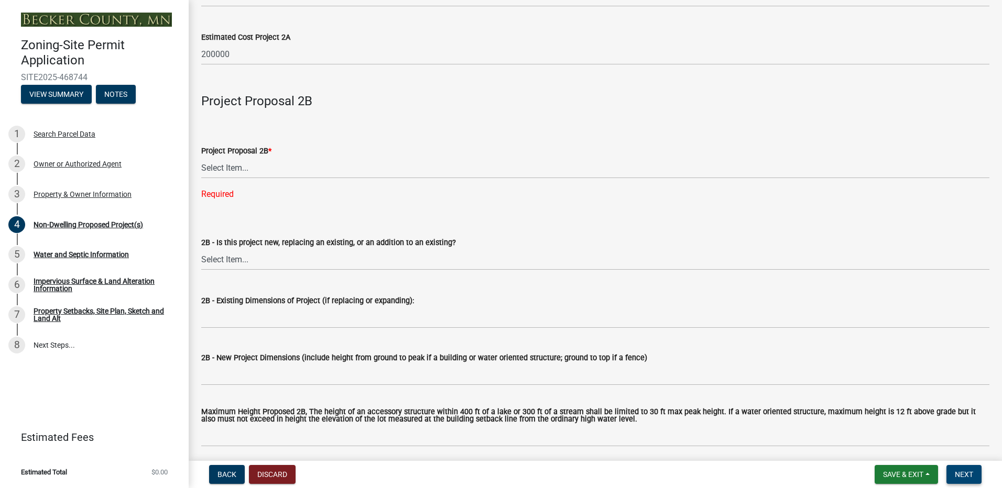
scroll to position [773, 0]
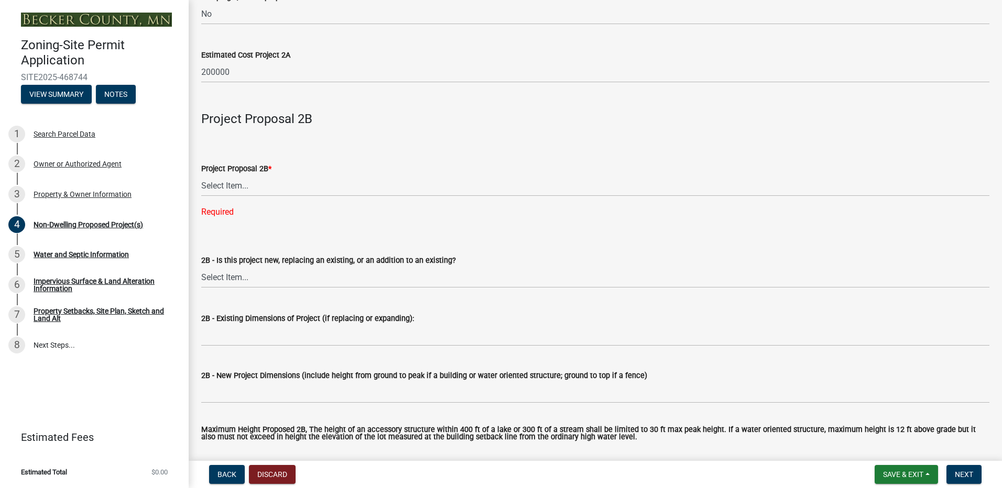
click at [232, 214] on div "Required" at bounding box center [595, 212] width 788 height 13
click at [236, 185] on select "Select Item... N/A Commercial Office/Retail Building Detached Garage Pole Build…" at bounding box center [595, 185] width 788 height 21
click at [201, 176] on select "Select Item... N/A Commercial Office/Retail Building Detached Garage Pole Build…" at bounding box center [595, 185] width 788 height 21
select select "258cbdbc-8629-455d-9fed-6a57bf82144e"
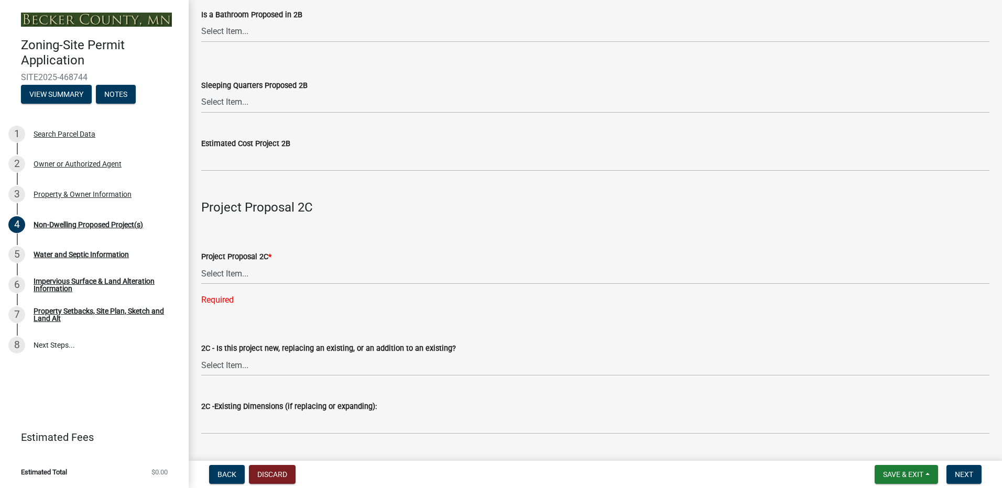
scroll to position [1402, 0]
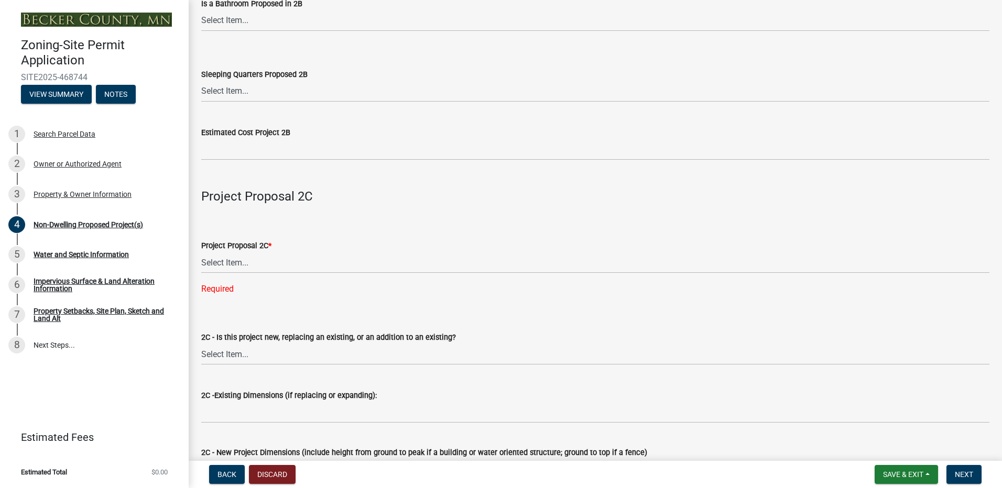
click at [232, 294] on div "Required" at bounding box center [595, 289] width 788 height 13
click at [220, 286] on div "Required" at bounding box center [595, 289] width 788 height 13
click at [229, 264] on select "Select Item... N/A Commercial Office/Retail Building Detached Garage Pole Build…" at bounding box center [595, 262] width 788 height 21
click at [201, 254] on select "Select Item... N/A Commercial Office/Retail Building Detached Garage Pole Build…" at bounding box center [595, 262] width 788 height 21
select select "a9a8393f-3c28-47b8-b6d9-84c94641c3fc"
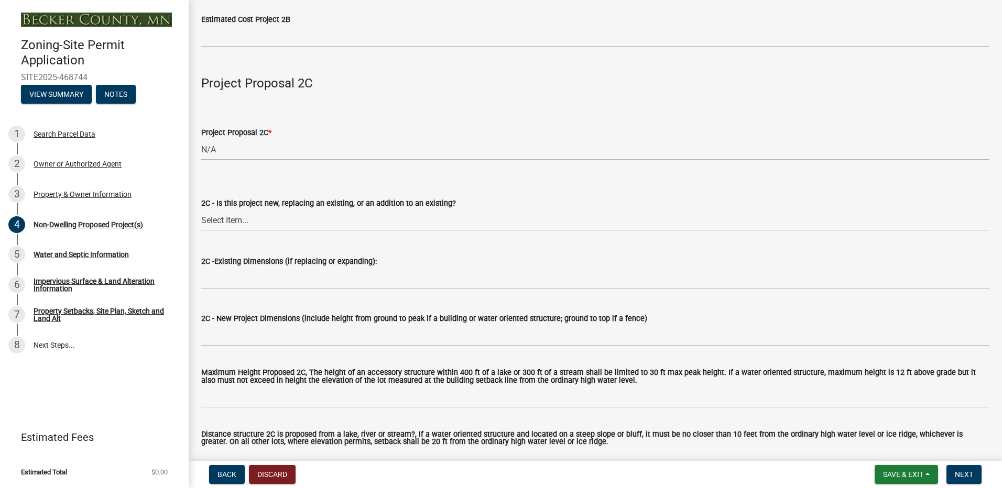
scroll to position [1559, 0]
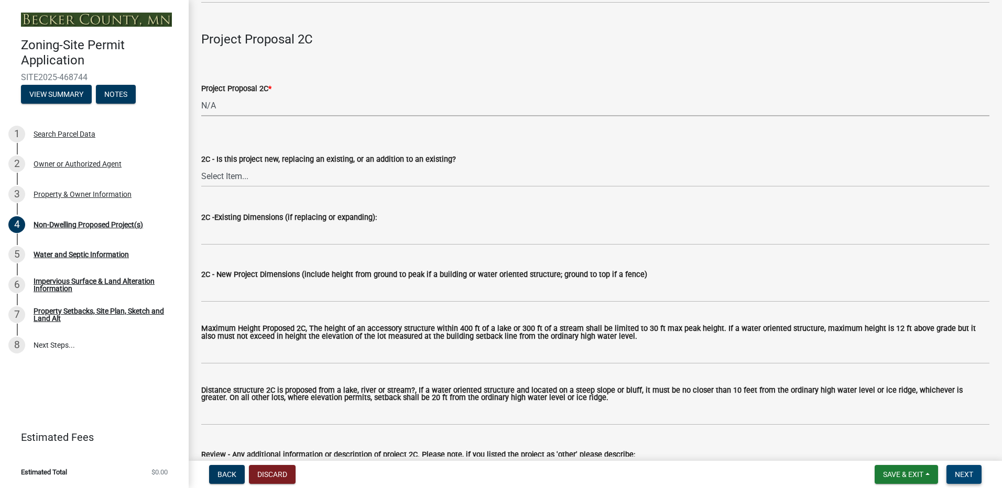
click at [962, 477] on span "Next" at bounding box center [964, 475] width 18 height 8
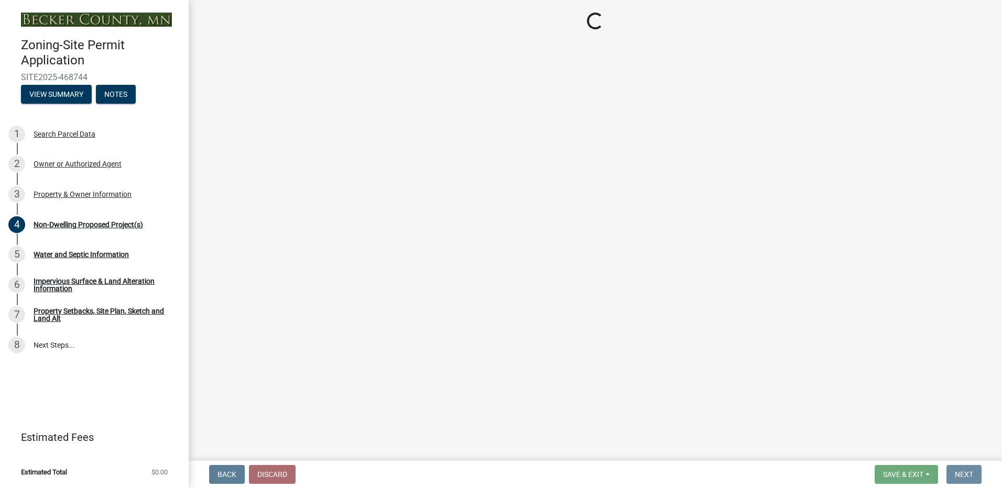
scroll to position [0, 0]
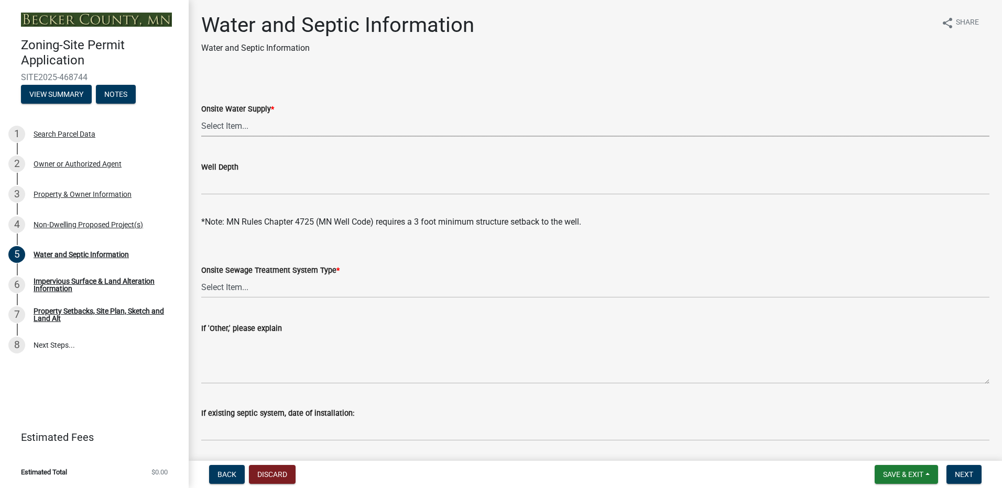
click at [240, 126] on select "Select Item... Well New Well to be Installed Attached to City Water System No o…" at bounding box center [595, 125] width 788 height 21
click at [201, 115] on select "Select Item... Well New Well to be Installed Attached to City Water System No o…" at bounding box center [595, 125] width 788 height 21
select select "9c51a48b-0bee-4836-8d5c-beab6e77ad2a"
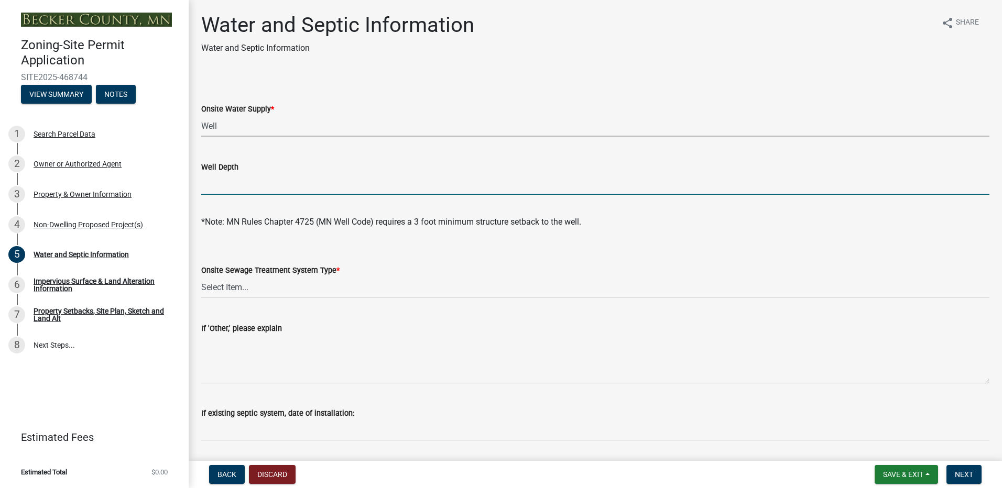
click at [204, 190] on input "Well Depth" at bounding box center [595, 183] width 788 height 21
type input "6"
type input "55'"
click at [231, 286] on select "Select Item... No existing or proposed septic Proposed New or Corrected Septic …" at bounding box center [595, 287] width 788 height 21
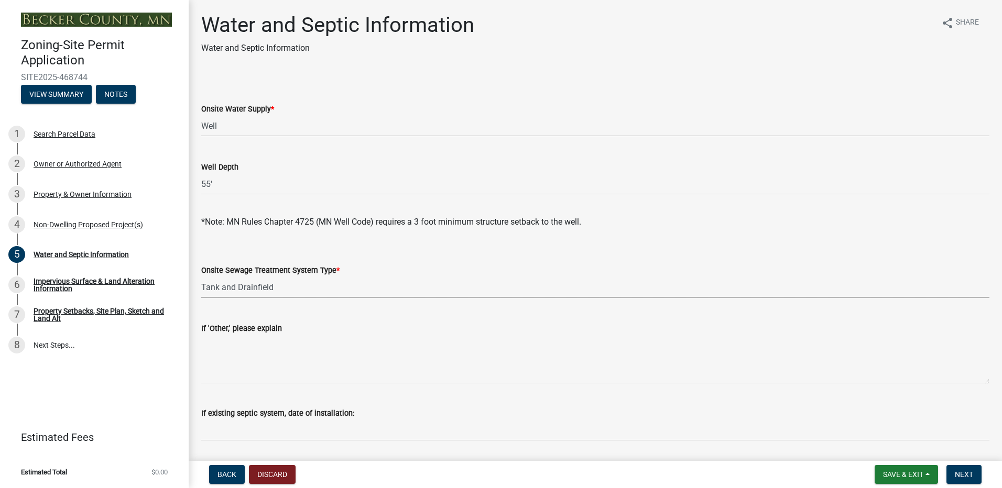
click at [201, 277] on select "Select Item... No existing or proposed septic Proposed New or Corrected Septic …" at bounding box center [595, 287] width 788 height 21
select select "25b8aef2-9eed-4c0f-8836-08d4b8d082b1"
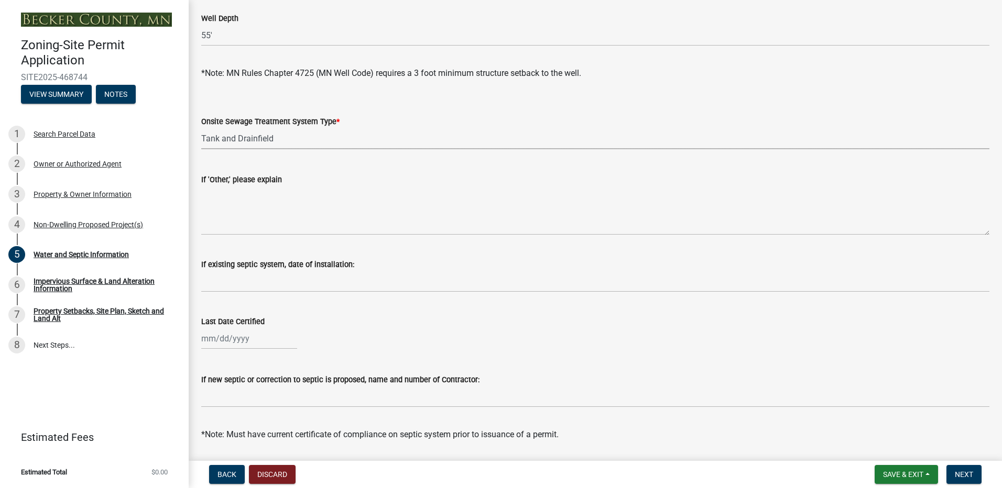
scroll to position [157, 0]
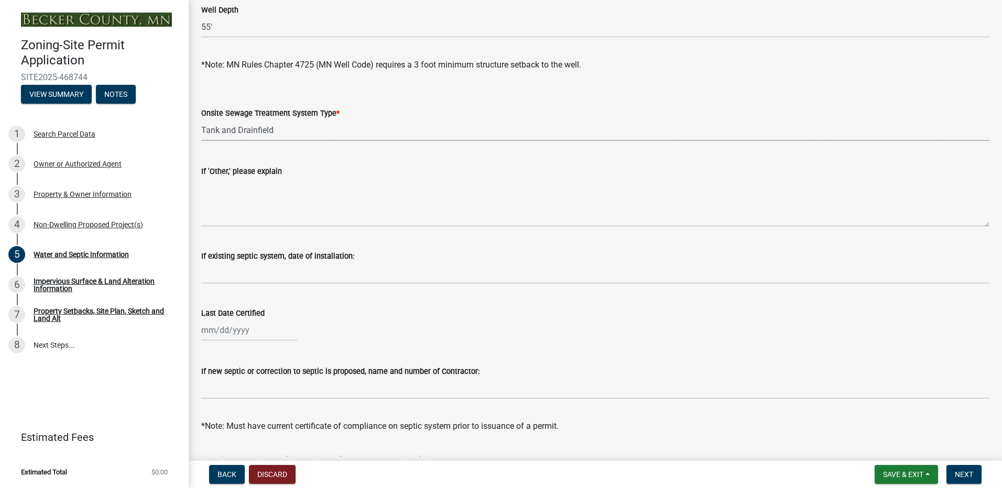
click at [206, 335] on input "Last Date Certified" at bounding box center [249, 330] width 96 height 21
select select "8"
select select "2025"
click at [453, 294] on div "Last Date Certified [PERSON_NAME] Apr May Jun [DATE] Aug Sep Oct Nov [DATE] 152…" at bounding box center [595, 316] width 788 height 49
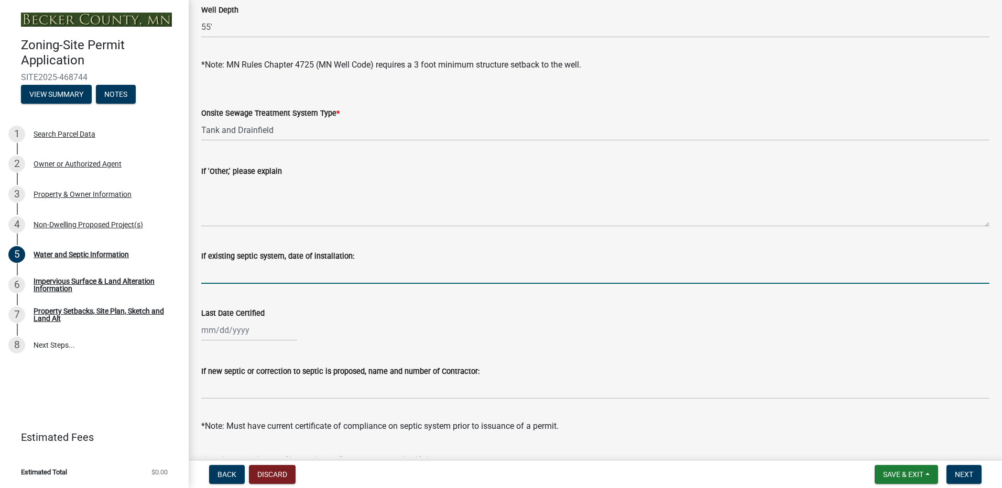
click at [337, 277] on input "If existing septic system, date of installation:" at bounding box center [595, 272] width 788 height 21
type input "[DATE]"
select select "8"
select select "2025"
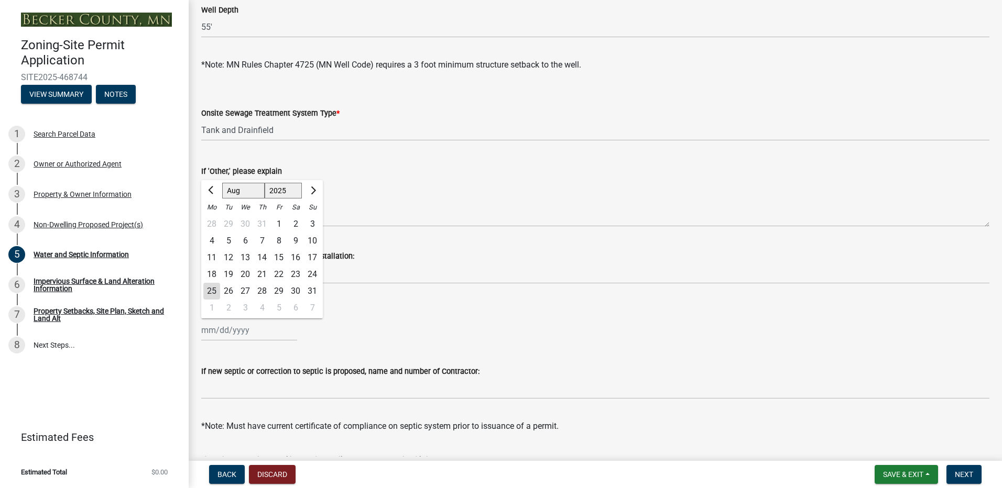
click at [211, 331] on div "[PERSON_NAME] Feb Mar Apr [PERSON_NAME][DATE] Oct Nov [DATE] 1526 1527 1528 152…" at bounding box center [249, 330] width 96 height 21
click at [407, 335] on div "[PERSON_NAME] Feb Mar Apr [PERSON_NAME][DATE] Oct Nov [DATE] 1526 1527 1528 152…" at bounding box center [595, 330] width 788 height 21
select select "8"
click at [210, 333] on div "[PERSON_NAME] Feb Mar Apr [PERSON_NAME][DATE] Oct Nov [DATE] 1526 1527 1528 152…" at bounding box center [249, 330] width 96 height 21
click at [210, 333] on input "Last Date Certified" at bounding box center [249, 330] width 96 height 21
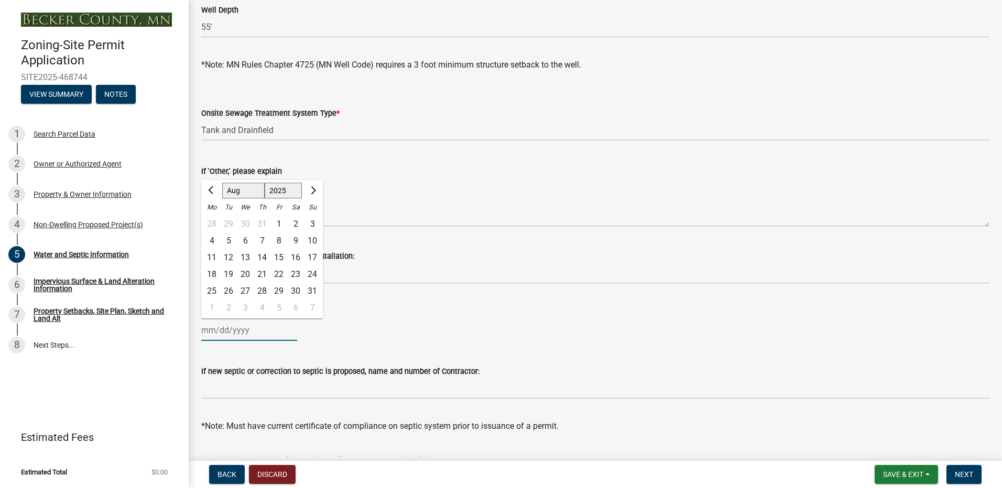
click at [289, 191] on select "1525 1526 1527 1528 1529 1530 1531 1532 1533 1534 1535 1536 1537 1538 1539 1540…" at bounding box center [284, 191] width 38 height 16
select select "2015"
click at [265, 183] on select "1525 1526 1527 1528 1529 1530 1531 1532 1533 1534 1535 1536 1537 1538 1539 1540…" at bounding box center [284, 191] width 38 height 16
click at [210, 192] on button "Previous month" at bounding box center [211, 190] width 13 height 17
click at [308, 193] on button "Next month" at bounding box center [312, 190] width 13 height 17
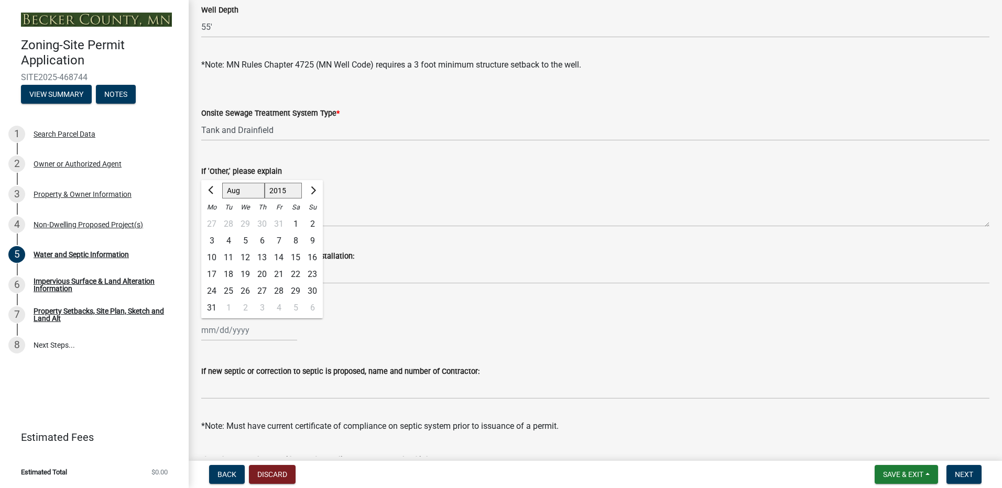
click at [303, 193] on div at bounding box center [312, 190] width 21 height 17
click at [309, 193] on button "Next month" at bounding box center [312, 190] width 13 height 17
click at [307, 192] on button "Next month" at bounding box center [312, 190] width 13 height 17
select select "10"
click at [259, 257] on div "15" at bounding box center [262, 257] width 17 height 17
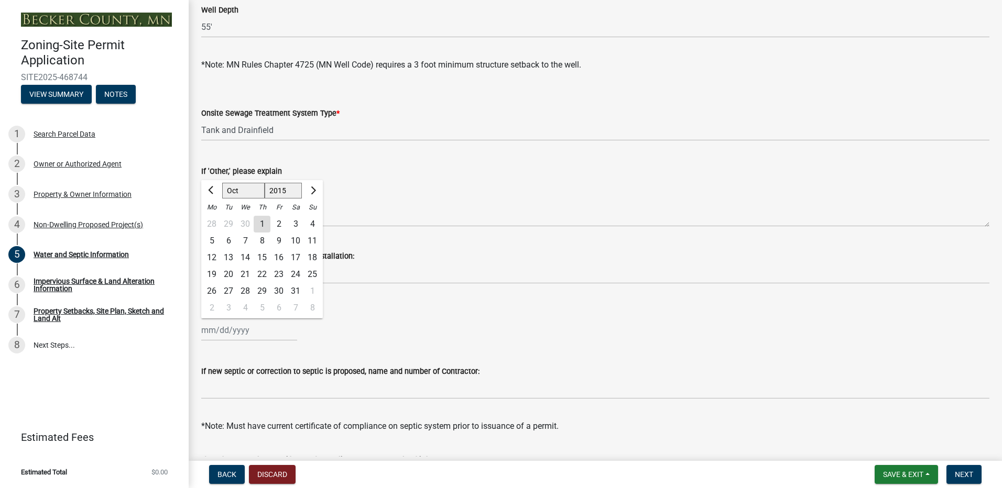
type input "[DATE]"
click at [227, 335] on div "[DATE]" at bounding box center [249, 330] width 96 height 21
select select "10"
select select "2015"
click at [226, 242] on div "6" at bounding box center [228, 241] width 17 height 17
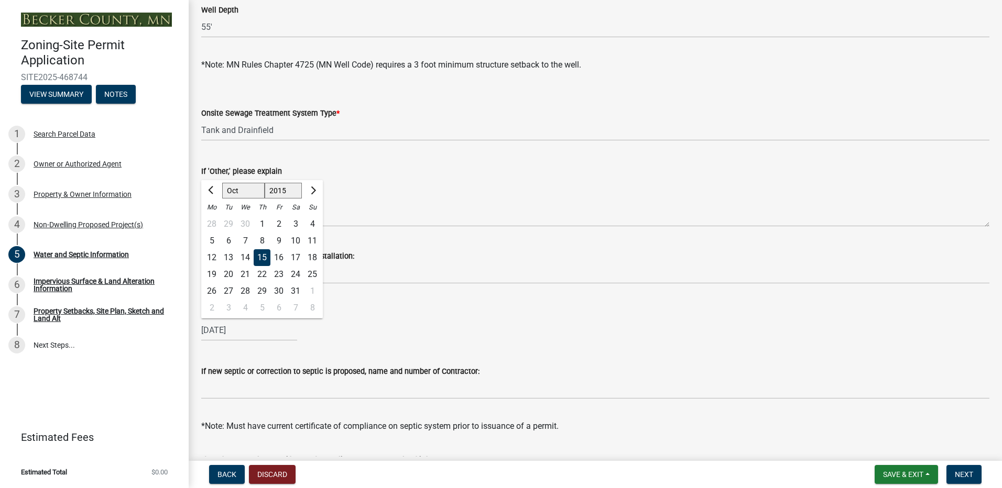
type input "[DATE]"
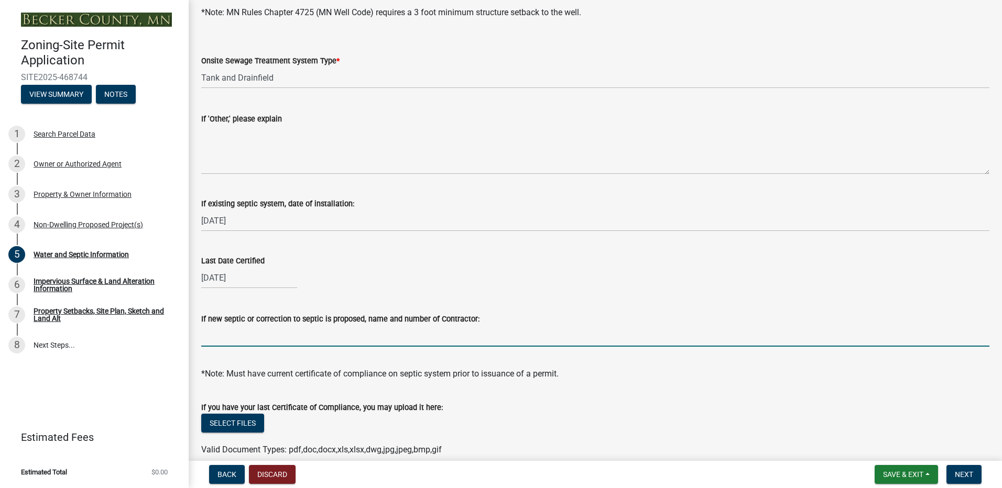
click at [282, 338] on input "If new septic or correction to septic is proposed, name and number of Contracto…" at bounding box center [595, 335] width 788 height 21
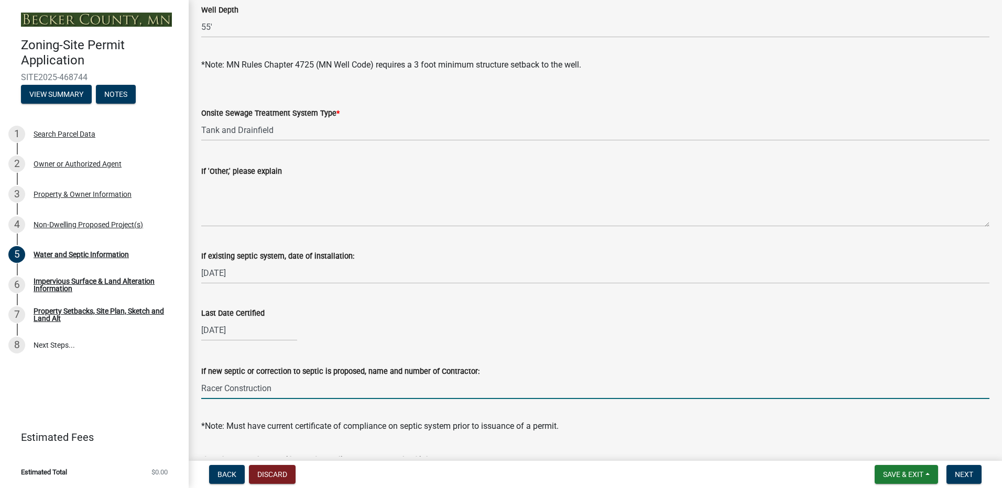
scroll to position [105, 0]
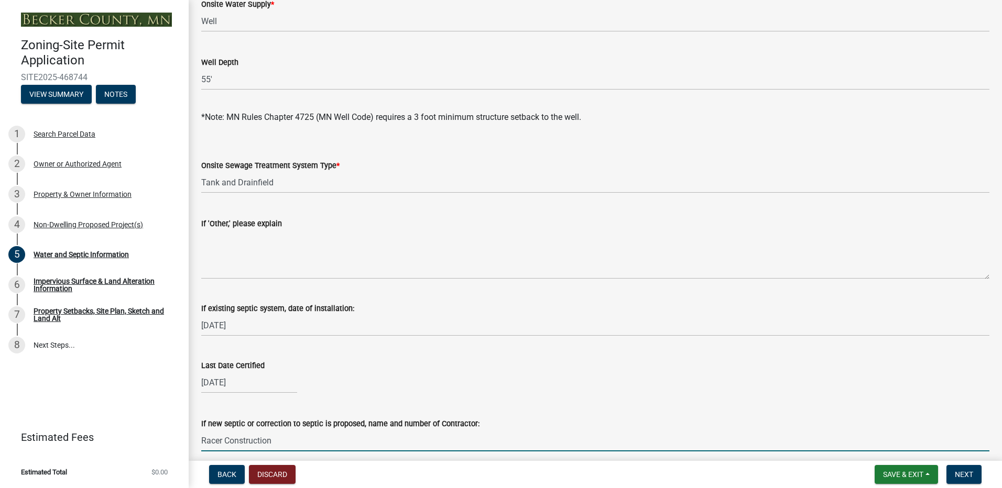
type input "Racer Construction"
click at [312, 166] on label "Onsite Sewage Treatment System Type *" at bounding box center [270, 165] width 138 height 7
click at [312, 172] on select "Select Item... No existing or proposed septic Proposed New or Corrected Septic …" at bounding box center [595, 182] width 788 height 21
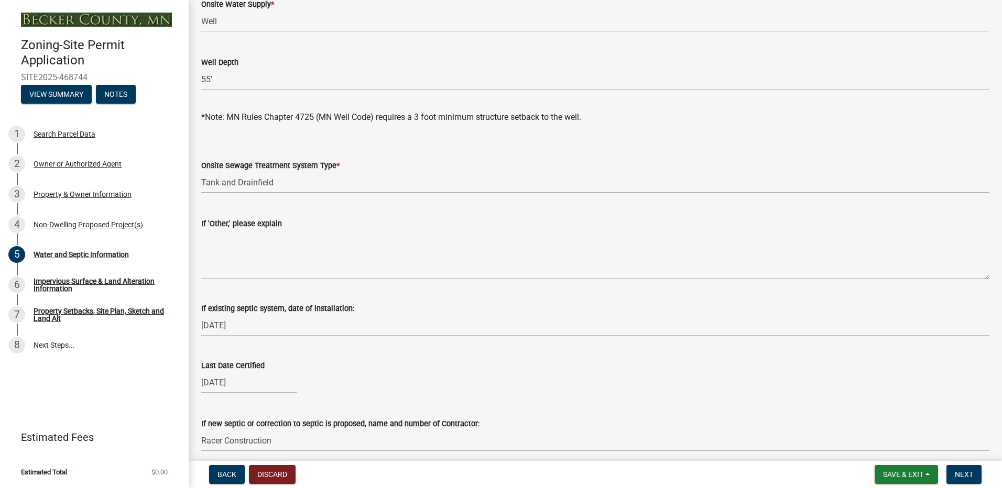
click at [270, 183] on select "Select Item... No existing or proposed septic Proposed New or Corrected Septic …" at bounding box center [595, 182] width 788 height 21
click at [448, 162] on div "Onsite Sewage Treatment System Type *" at bounding box center [595, 165] width 788 height 13
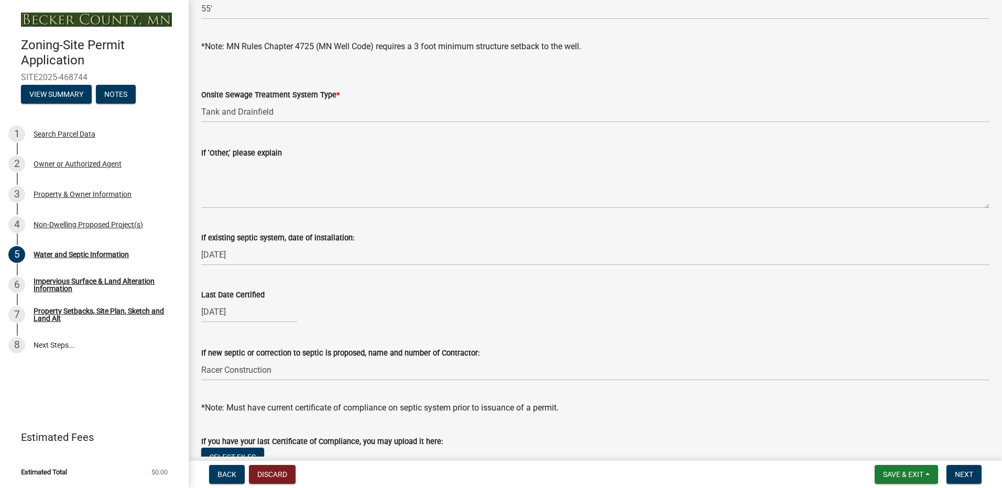
scroll to position [157, 0]
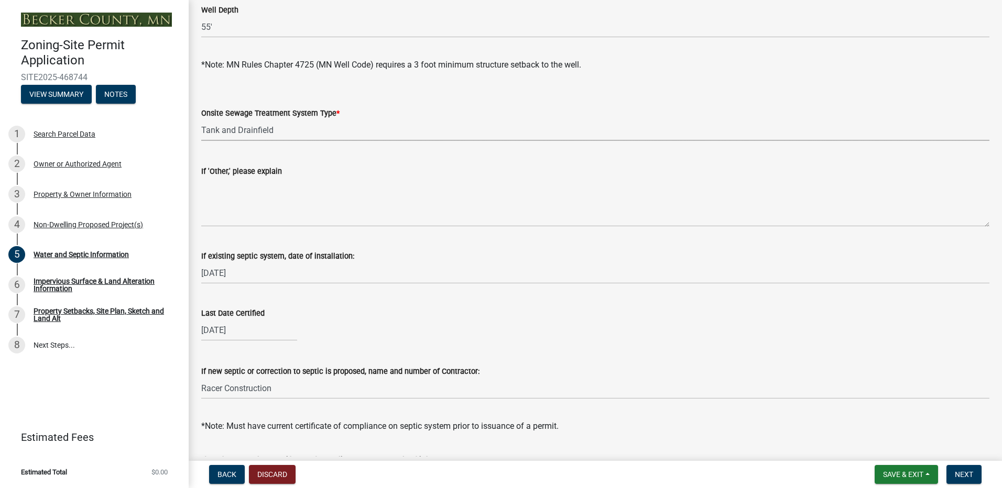
click at [262, 132] on select "Select Item... No existing or proposed septic Proposed New or Corrected Septic …" at bounding box center [595, 129] width 788 height 21
click at [397, 114] on div "Onsite Sewage Treatment System Type *" at bounding box center [595, 113] width 788 height 13
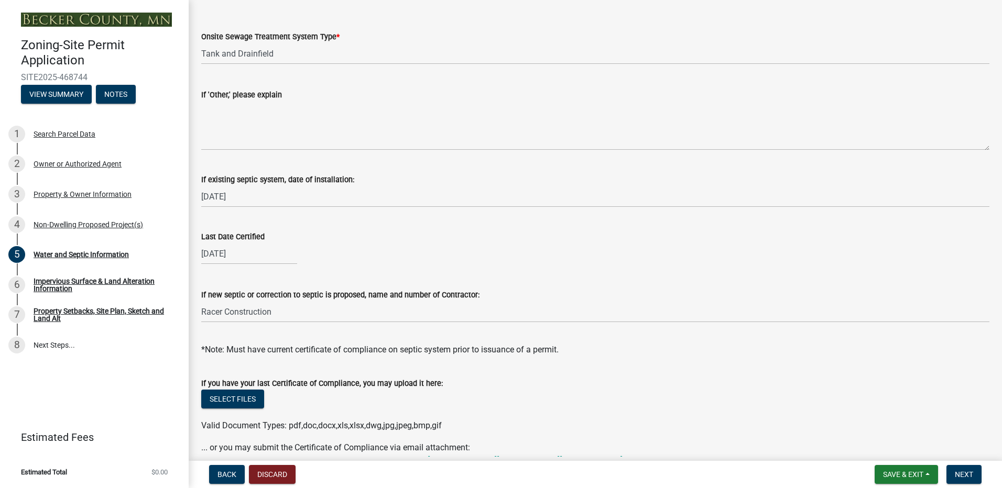
scroll to position [293, 0]
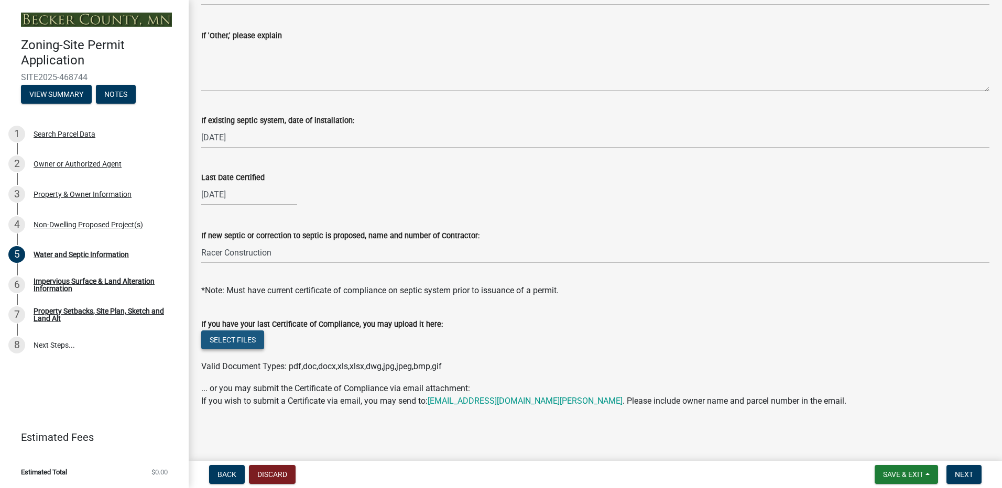
click at [223, 343] on button "Select files" at bounding box center [232, 340] width 63 height 19
click at [223, 340] on button "Select files" at bounding box center [232, 340] width 63 height 19
click at [229, 341] on button "Select files" at bounding box center [232, 340] width 63 height 19
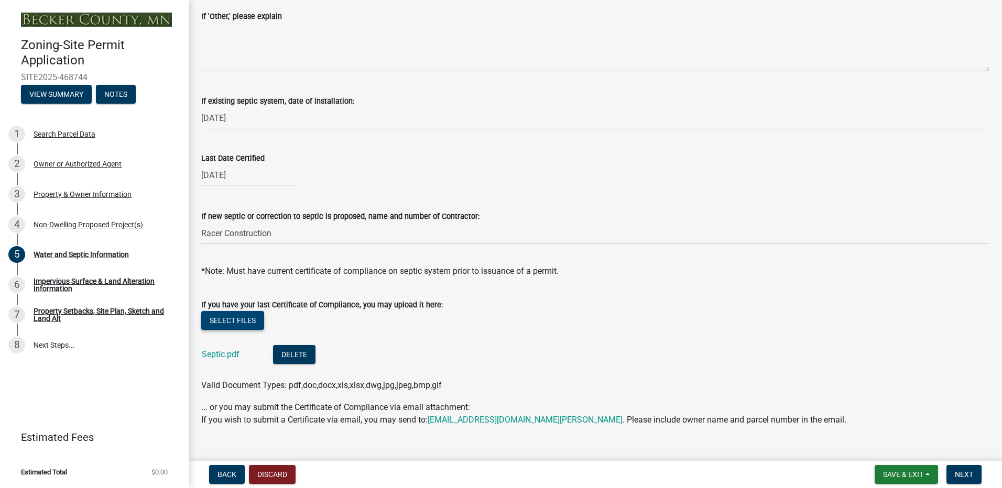
scroll to position [331, 0]
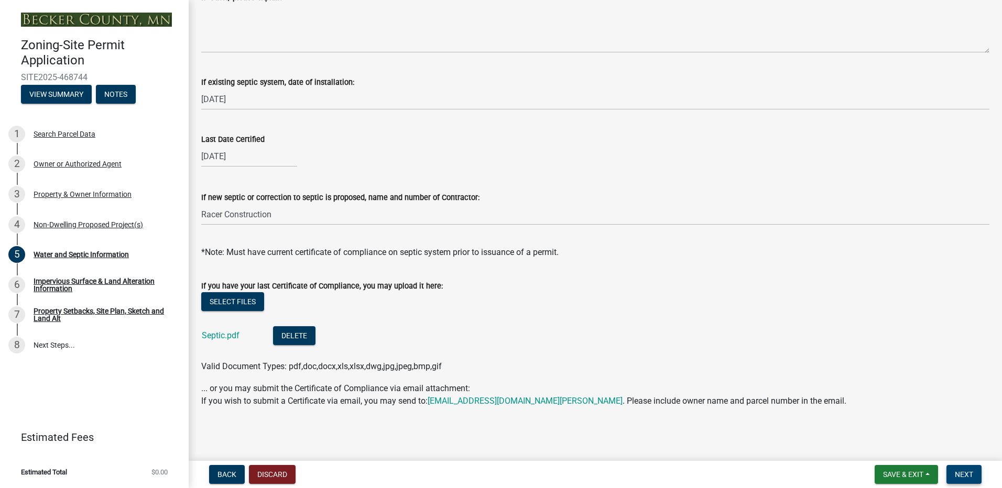
click at [957, 474] on span "Next" at bounding box center [964, 475] width 18 height 8
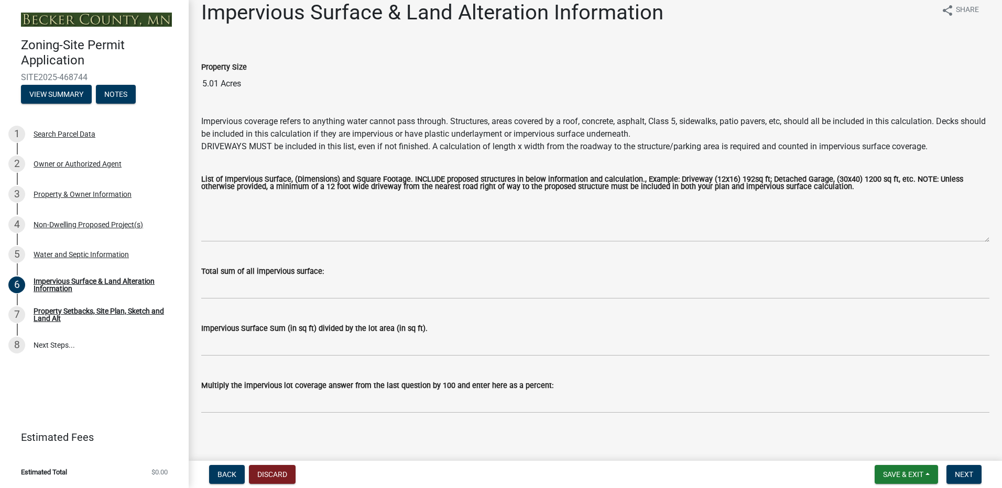
scroll to position [19, 0]
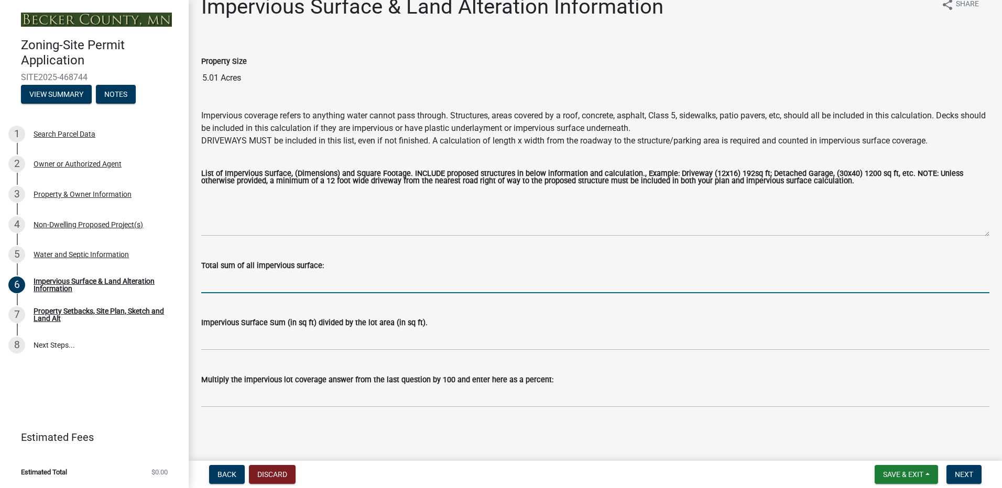
click at [239, 288] on input "Total sum of all impervious surface:" at bounding box center [595, 282] width 788 height 21
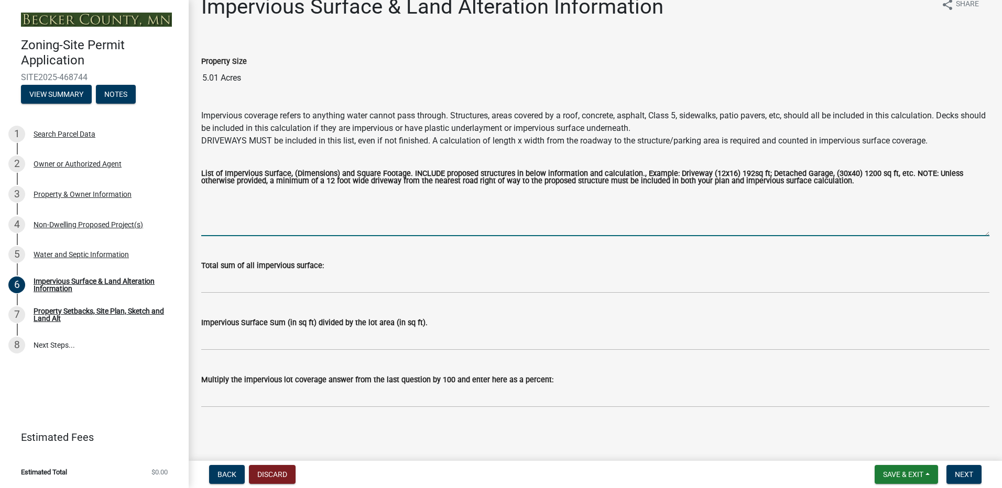
click at [308, 215] on textarea "List of Impervious Surface, (Dimensions) and Square Footage. INCLUDE proposed s…" at bounding box center [595, 211] width 788 height 49
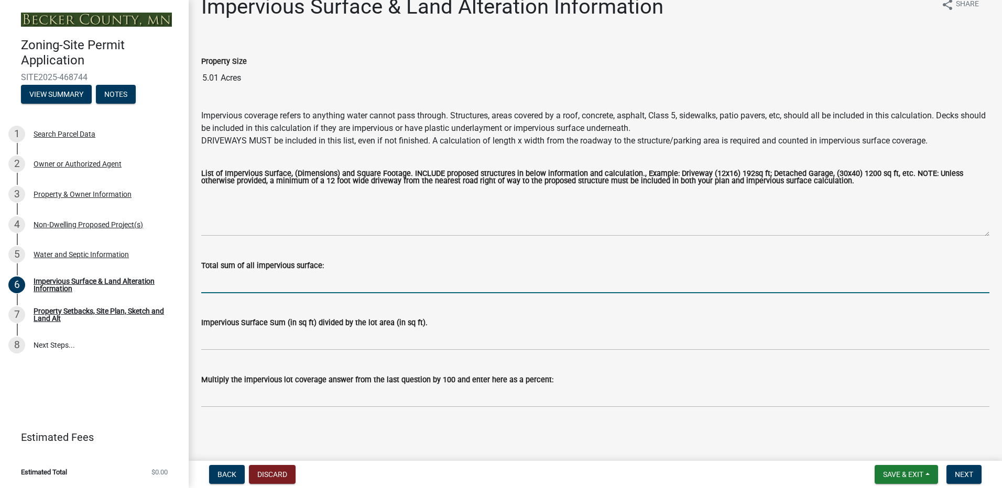
click at [298, 281] on input "Total sum of all impervious surface:" at bounding box center [595, 282] width 788 height 21
type input "40,000"
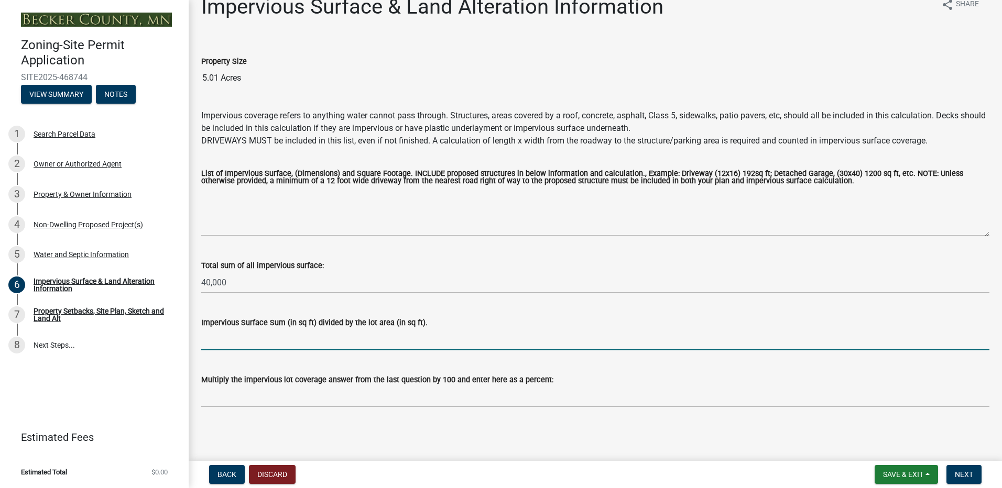
click at [268, 345] on input "Impervious Surface Sum (in sq ft) divided by the lot area (in sq ft)." at bounding box center [595, 339] width 788 height 21
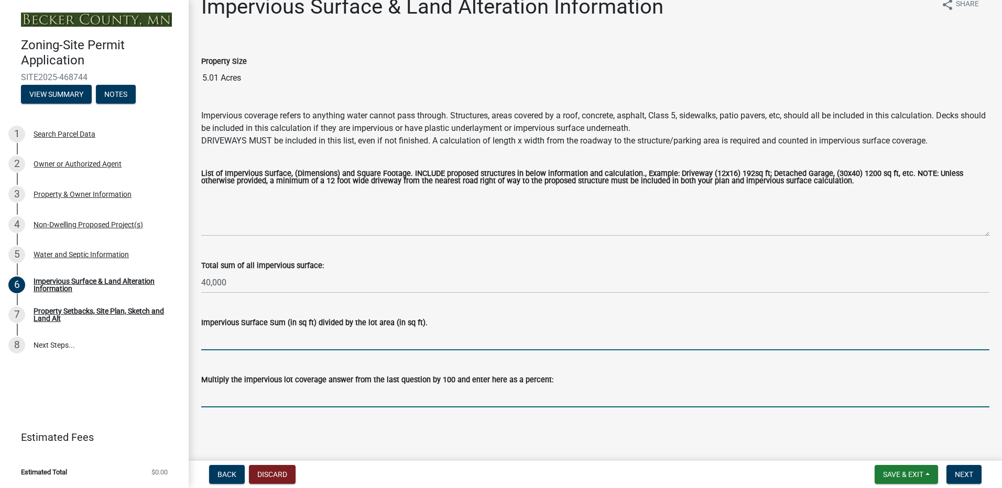
click at [217, 403] on input "Multiply the impervious lot coverage answer from the last question by 100 and e…" at bounding box center [595, 396] width 788 height 21
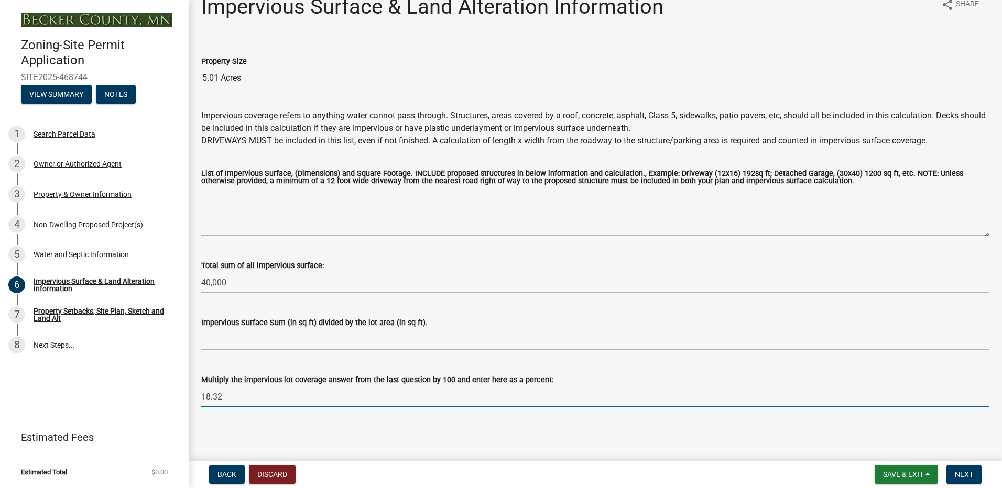
type input "18.32"
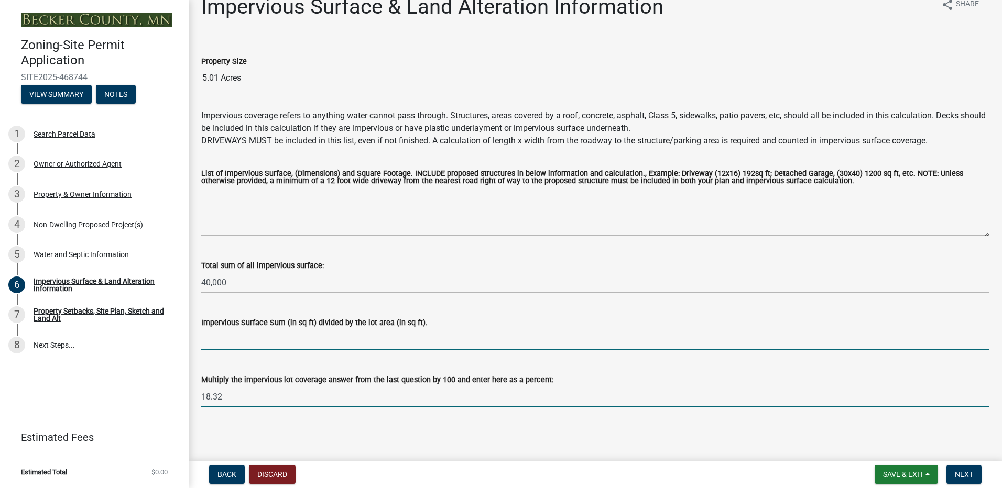
click at [224, 337] on input "Impervious Surface Sum (in sq ft) divided by the lot area (in sq ft)." at bounding box center [595, 339] width 788 height 21
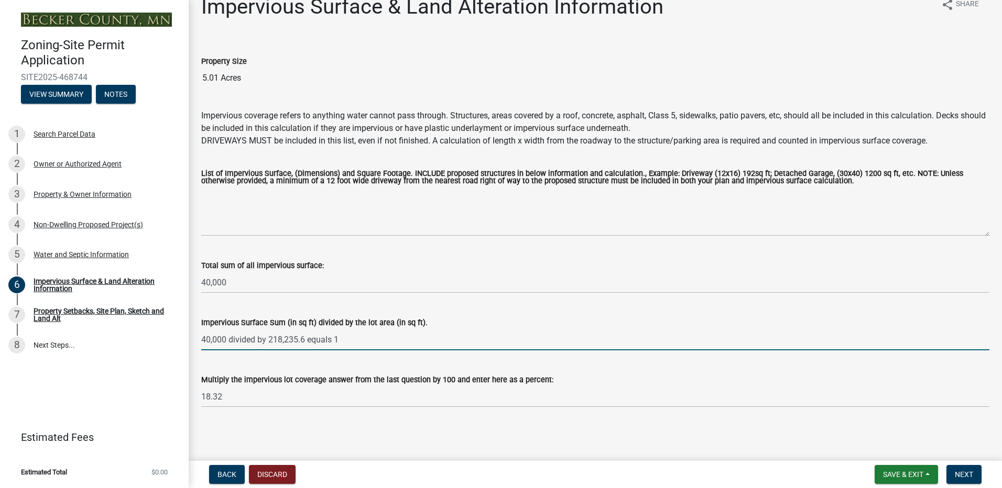
click at [343, 336] on input "40,000 divided by 218,235.6 equals 1" at bounding box center [595, 339] width 788 height 21
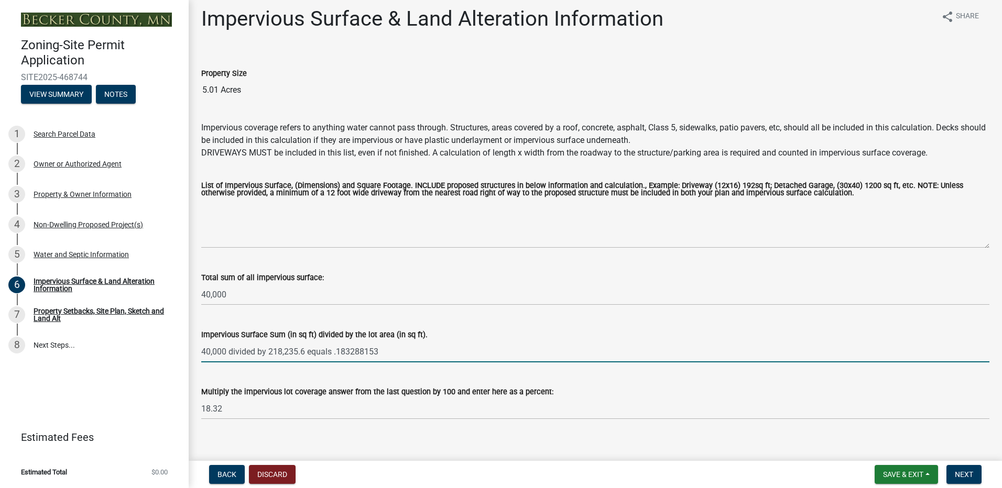
scroll to position [0, 0]
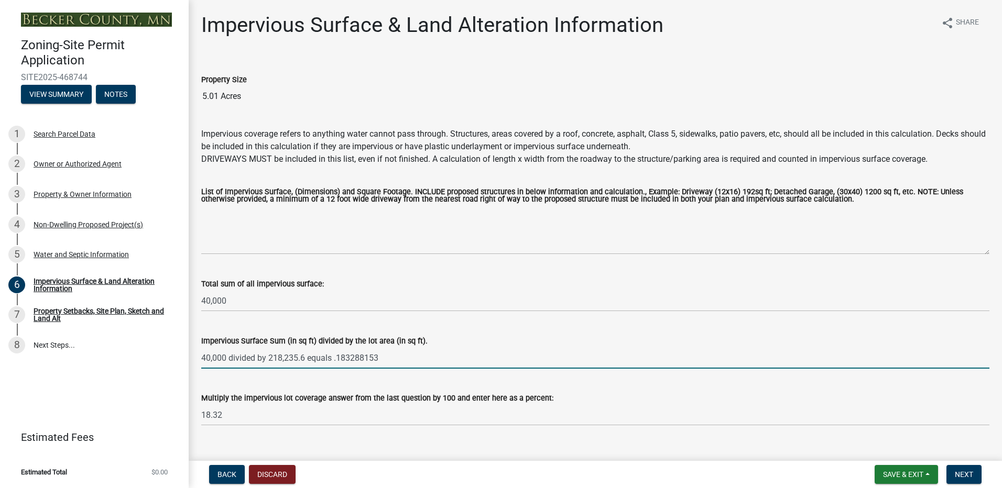
type input "40,000 divided by 218,235.6 equals .183288153"
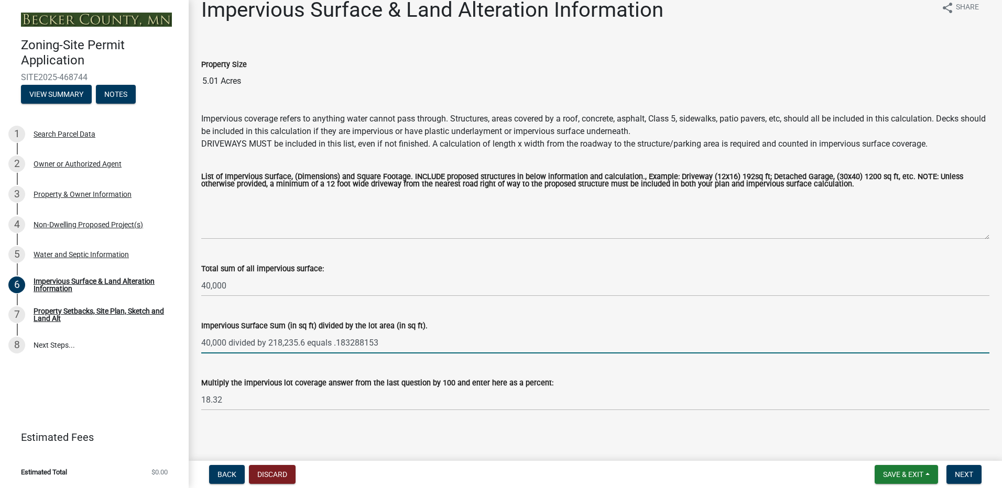
scroll to position [19, 0]
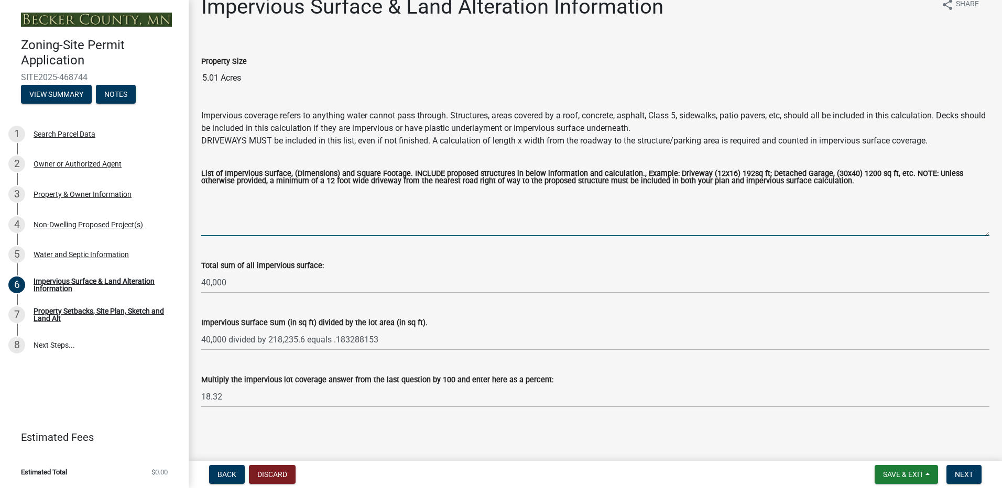
click at [254, 226] on textarea "List of Impervious Surface, (Dimensions) and Square Footage. INCLUDE proposed s…" at bounding box center [595, 211] width 788 height 49
click at [244, 203] on textarea "existing 12,400 paved, 1,040 concrete, 3,076 building New 12,400 gravel, 2,000 …" at bounding box center [595, 211] width 788 height 49
type textarea "existing 12,400 paved, 1,040 concrete, 3,076 building New 18,284 gravel, 2,000 …"
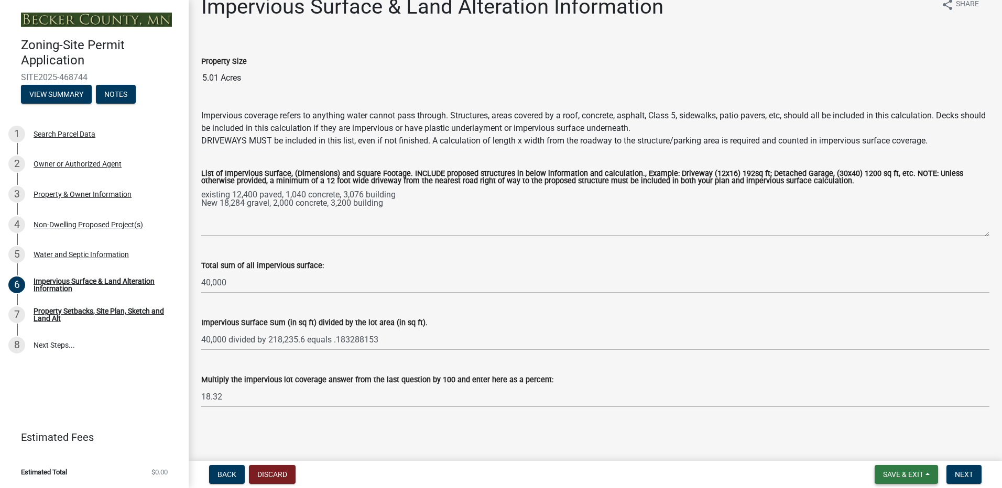
click at [898, 473] on span "Save & Exit" at bounding box center [903, 475] width 40 height 8
click at [738, 426] on main "Impervious Surface & Land Alteration Information share Share Property Size 5.01…" at bounding box center [595, 228] width 813 height 457
click at [960, 472] on span "Next" at bounding box center [964, 475] width 18 height 8
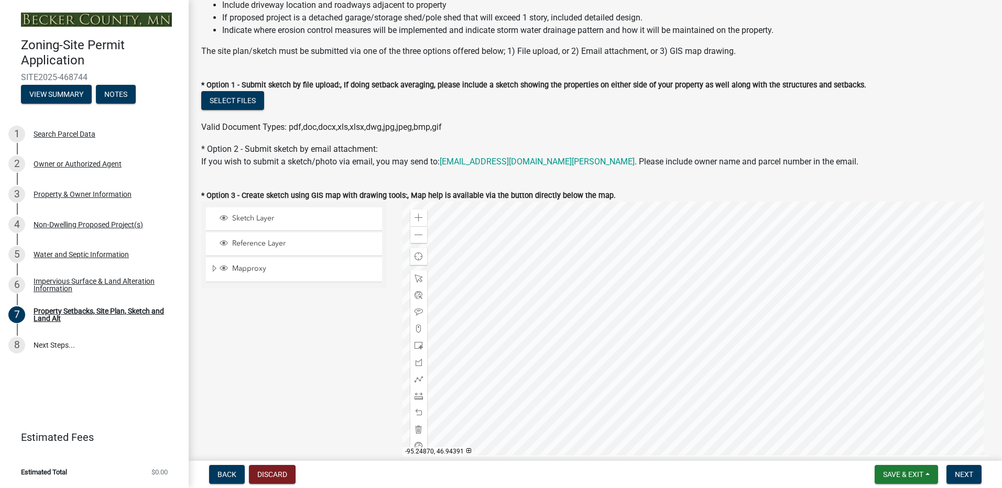
scroll to position [157, 0]
click at [891, 471] on span "Save & Exit" at bounding box center [903, 475] width 40 height 8
click at [872, 420] on button "Save" at bounding box center [896, 422] width 84 height 25
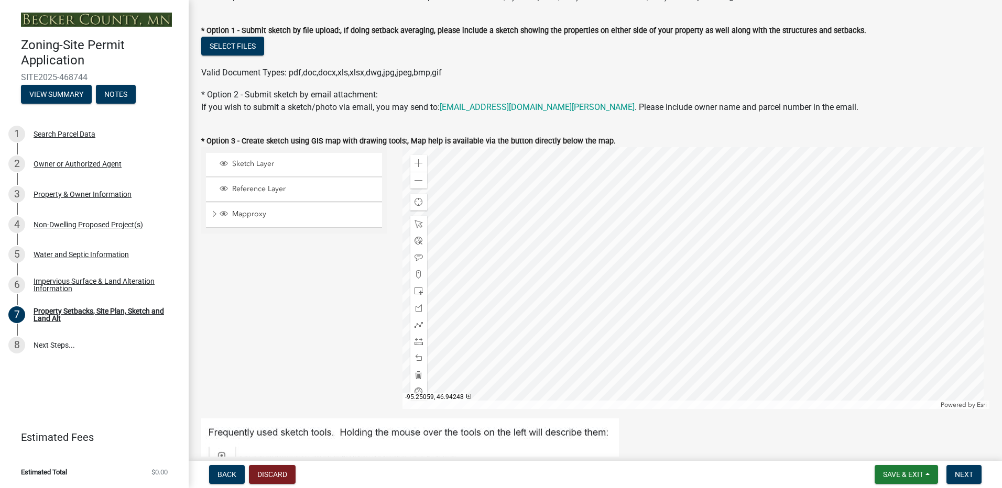
scroll to position [210, 0]
click at [238, 169] on span "Sketch Layer" at bounding box center [303, 164] width 149 height 9
click at [703, 287] on div at bounding box center [695, 279] width 587 height 262
click at [691, 301] on div at bounding box center [695, 279] width 587 height 262
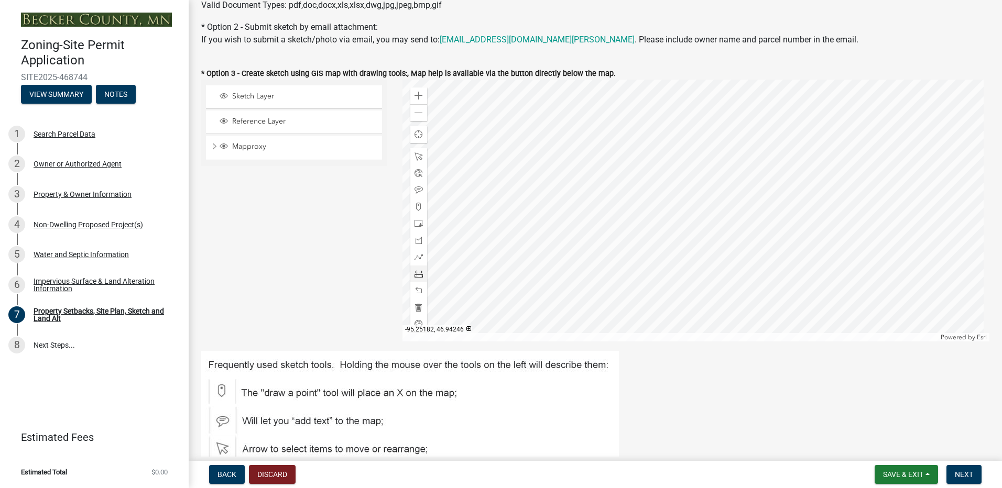
scroll to position [262, 0]
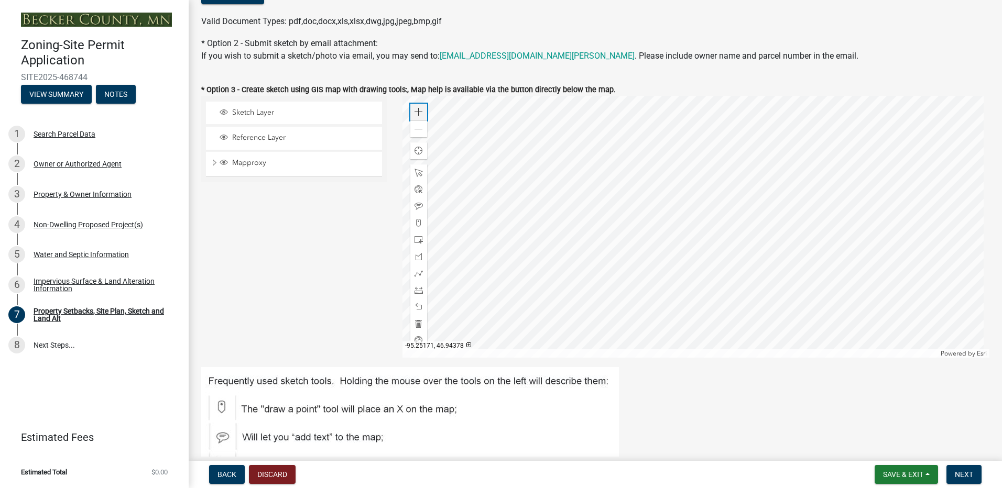
click at [411, 116] on div "Zoom in" at bounding box center [418, 112] width 17 height 17
click at [415, 171] on span at bounding box center [418, 173] width 8 height 8
click at [417, 224] on span at bounding box center [418, 223] width 8 height 8
click at [688, 279] on div at bounding box center [695, 227] width 587 height 262
click at [687, 279] on div at bounding box center [695, 227] width 587 height 262
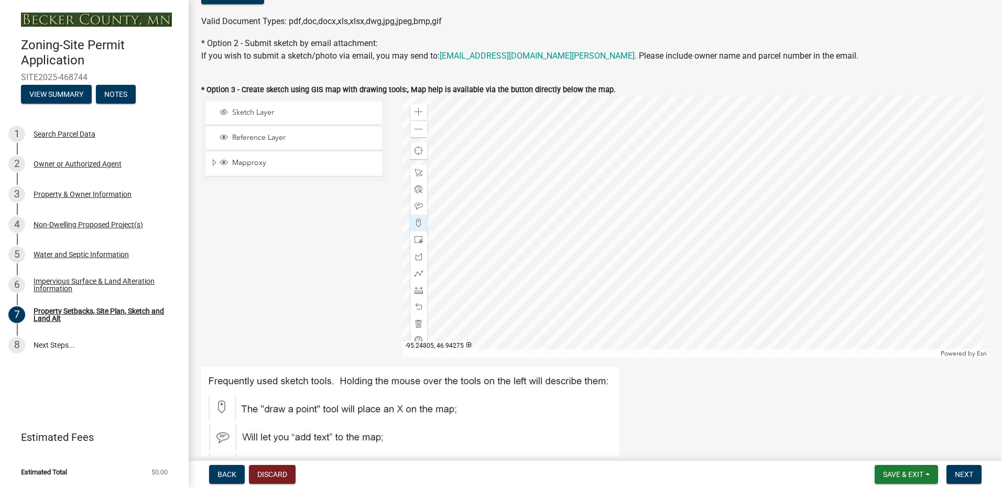
click at [643, 217] on div at bounding box center [695, 227] width 587 height 262
click at [414, 230] on div at bounding box center [418, 223] width 17 height 17
click at [643, 219] on div at bounding box center [695, 227] width 587 height 262
click at [642, 188] on div at bounding box center [695, 227] width 587 height 262
click at [414, 293] on span at bounding box center [418, 290] width 8 height 8
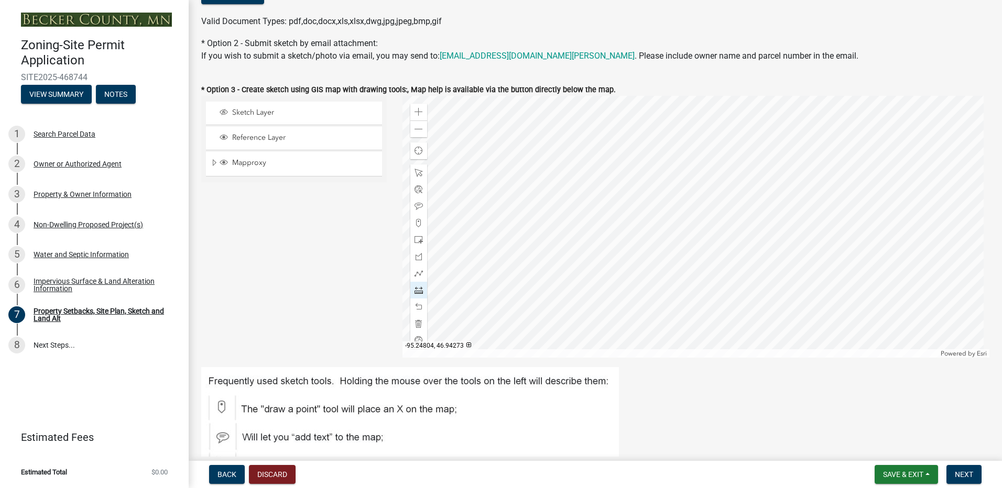
click at [644, 220] on div at bounding box center [695, 227] width 587 height 262
click at [643, 193] on div at bounding box center [695, 227] width 587 height 262
click at [693, 194] on div at bounding box center [695, 227] width 587 height 262
click at [694, 219] on div at bounding box center [695, 227] width 587 height 262
click at [661, 220] on div at bounding box center [695, 227] width 587 height 262
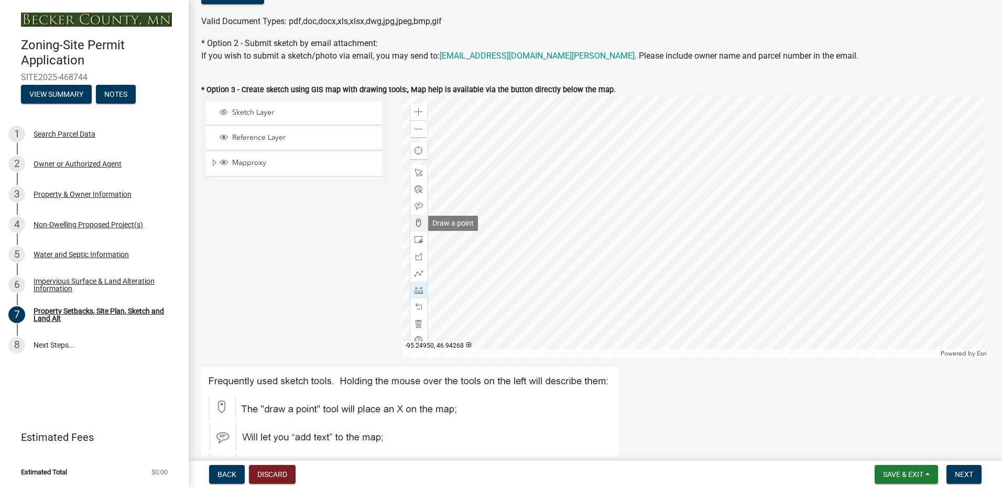
click at [414, 222] on span at bounding box center [418, 223] width 8 height 8
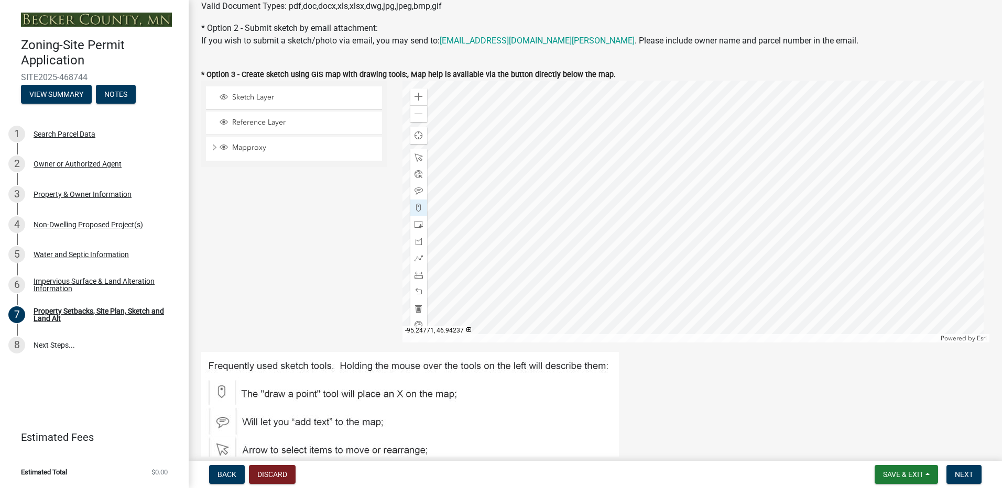
scroll to position [314, 0]
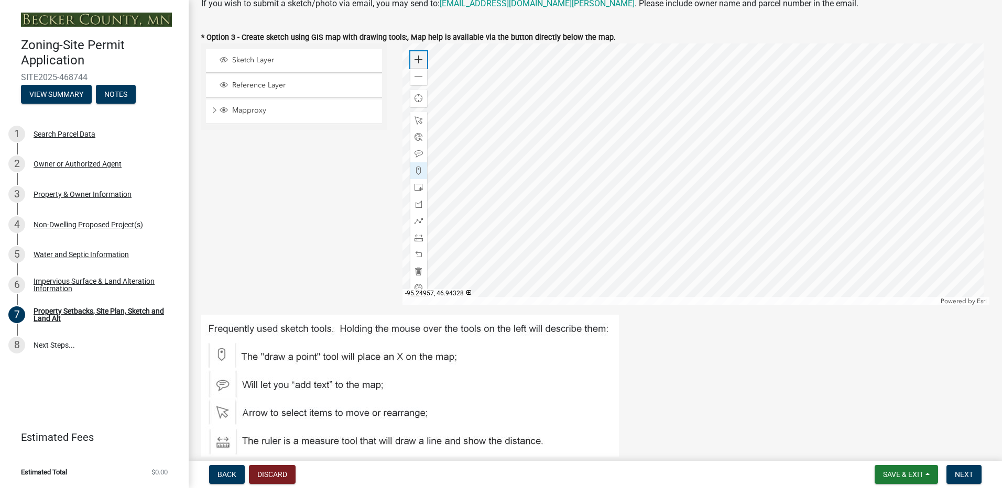
click at [413, 55] on div "Zoom in" at bounding box center [418, 59] width 17 height 17
click at [265, 63] on span "Sketch Layer" at bounding box center [303, 60] width 149 height 9
click at [690, 95] on div at bounding box center [695, 174] width 587 height 262
click at [694, 155] on div at bounding box center [695, 174] width 587 height 262
click at [417, 153] on span at bounding box center [418, 154] width 8 height 8
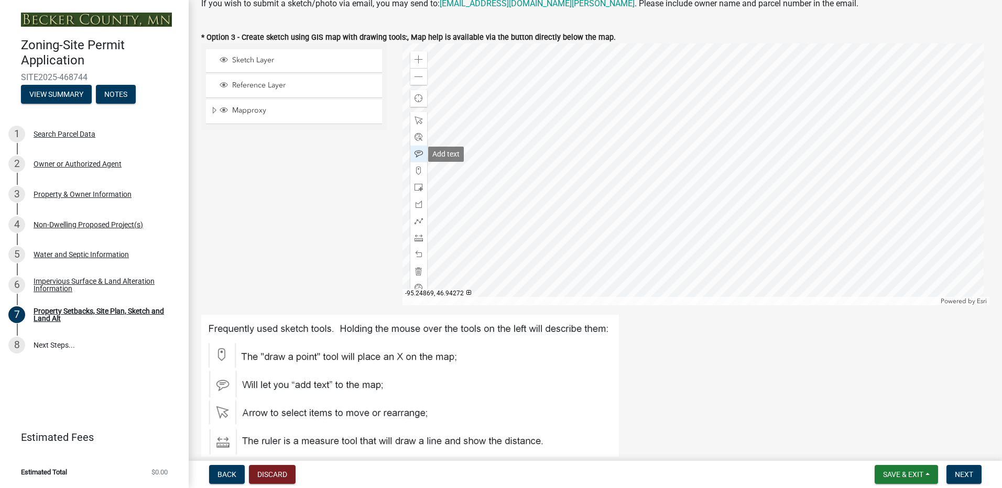
click at [414, 150] on span at bounding box center [418, 154] width 8 height 8
click at [609, 123] on div at bounding box center [695, 174] width 587 height 262
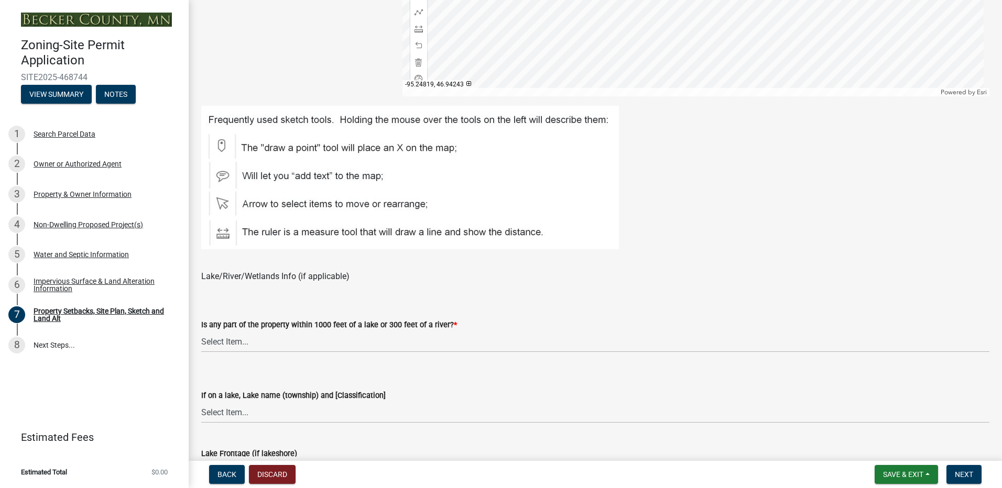
scroll to position [524, 0]
click at [235, 345] on select "Select Item... Shoreland-Riparian (Property is bordering a lake, river or strea…" at bounding box center [595, 341] width 788 height 21
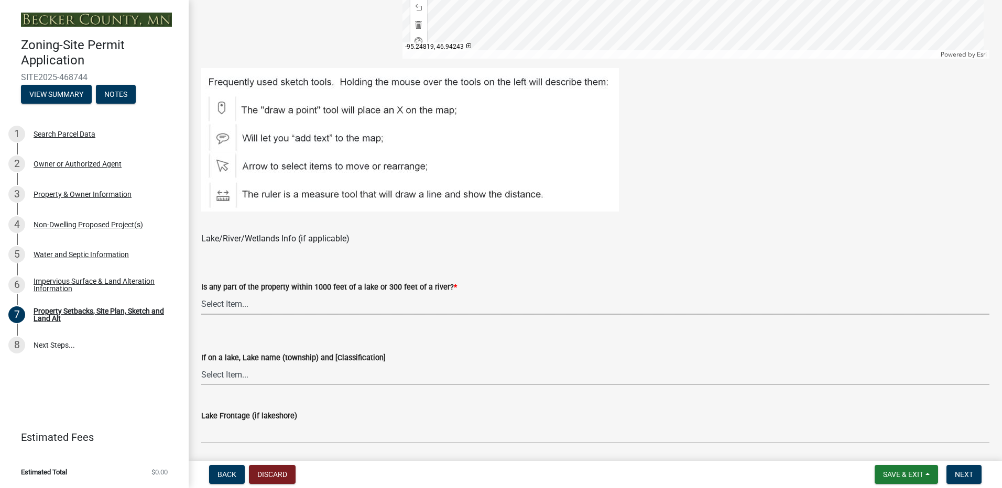
scroll to position [576, 0]
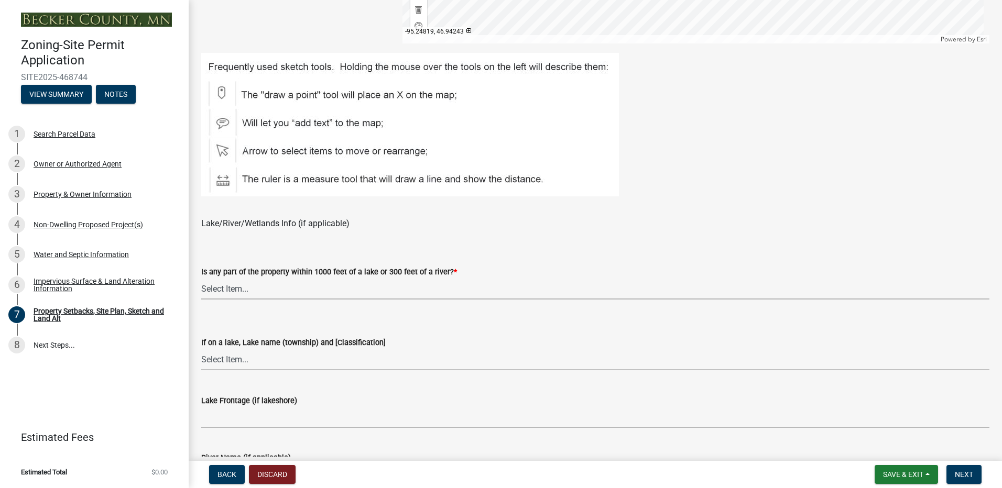
click at [239, 283] on select "Select Item... Shoreland-Riparian (Property is bordering a lake, river or strea…" at bounding box center [595, 288] width 788 height 21
click at [201, 278] on select "Select Item... Shoreland-Riparian (Property is bordering a lake, river or strea…" at bounding box center [595, 288] width 788 height 21
select select "d89fbfa0-1150-4954-b91c-9d482c9530a3"
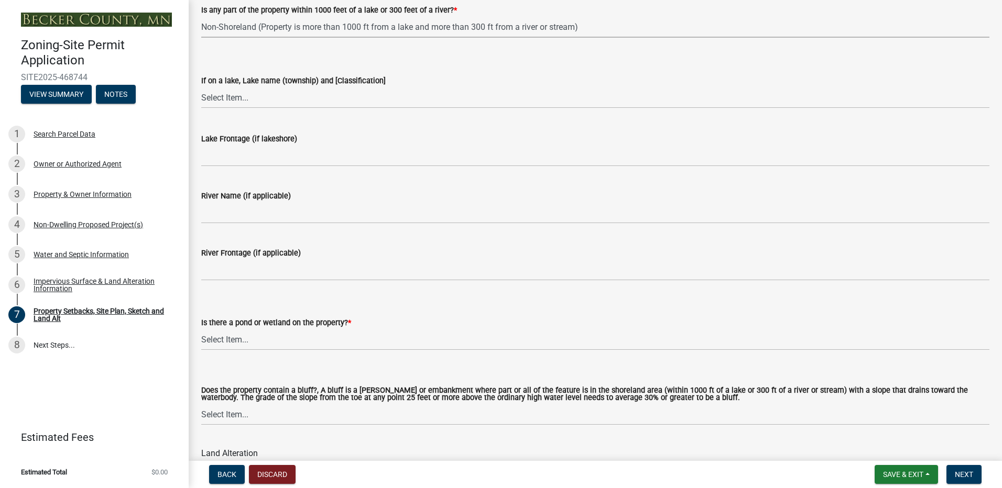
scroll to position [891, 0]
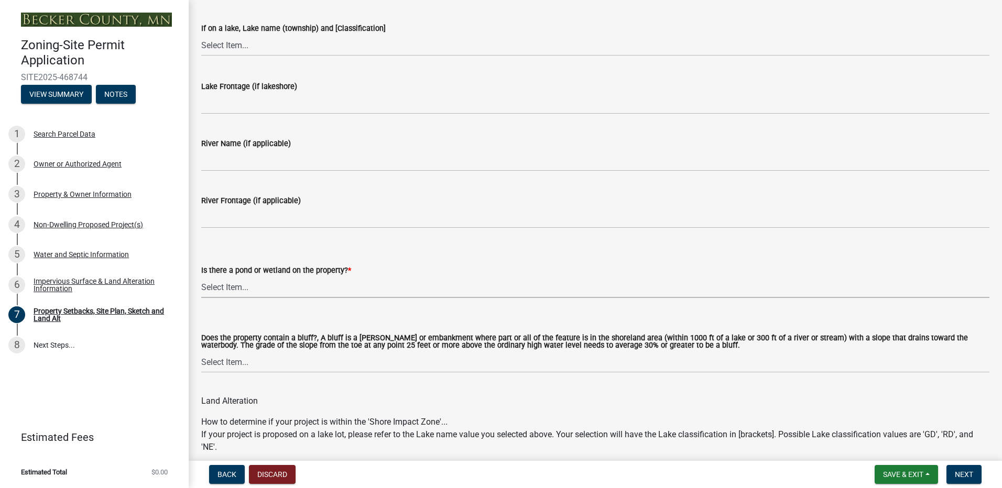
click at [237, 287] on select "Select Item... Yes No" at bounding box center [595, 287] width 788 height 21
click at [201, 277] on select "Select Item... Yes No" at bounding box center [595, 287] width 788 height 21
select select "b56a4575-9846-47cf-8067-c59a4853da22"
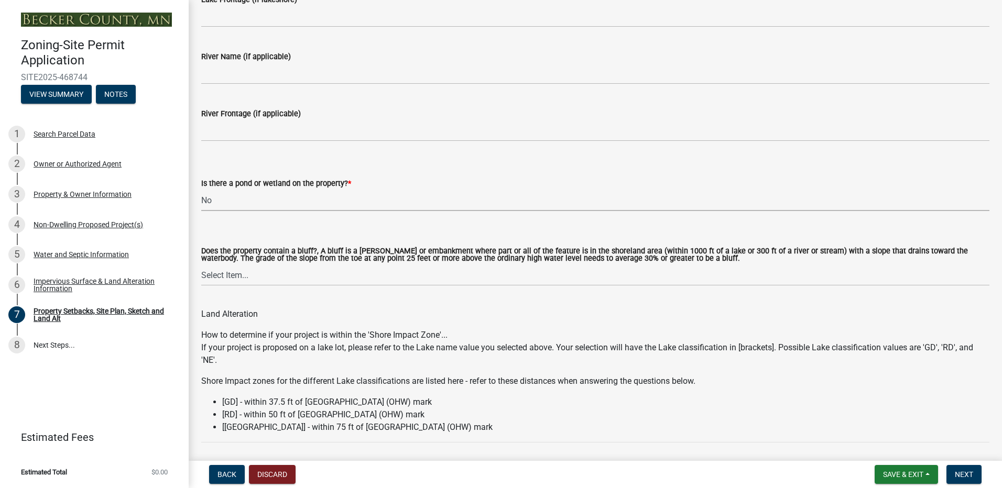
scroll to position [995, 0]
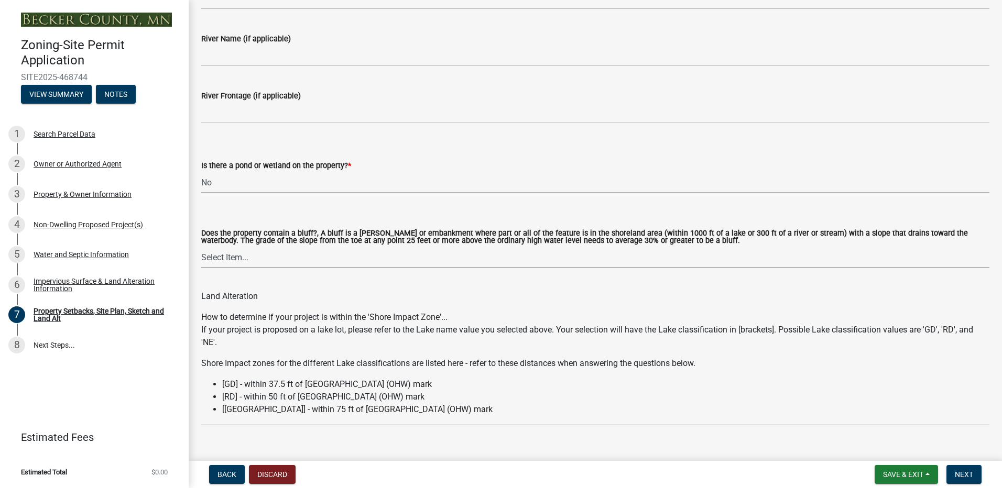
click at [220, 259] on select "Select Item... Yes No" at bounding box center [595, 257] width 788 height 21
click at [201, 247] on select "Select Item... Yes No" at bounding box center [595, 257] width 788 height 21
select select "12f785fb-c378-4b18-841c-21c73dc99083"
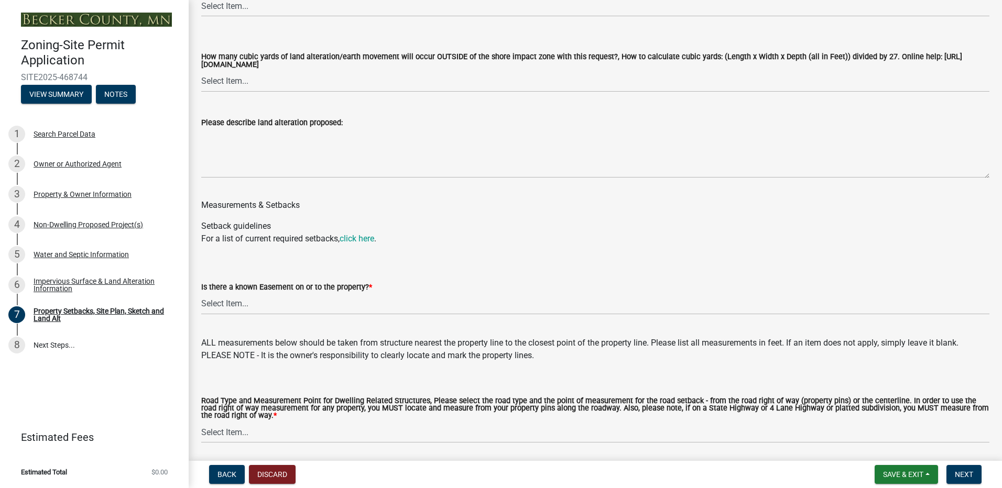
scroll to position [1677, 0]
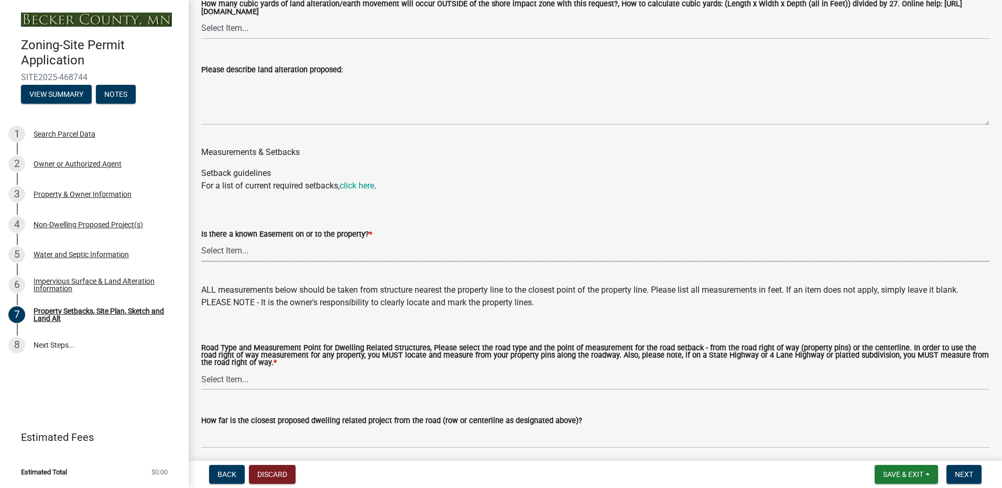
click at [228, 258] on select "Select Item... Yes No" at bounding box center [595, 250] width 788 height 21
click at [201, 242] on select "Select Item... Yes No" at bounding box center [595, 250] width 788 height 21
select select "c8b8ea71-7088-4e87-a493-7bc88cc2835b"
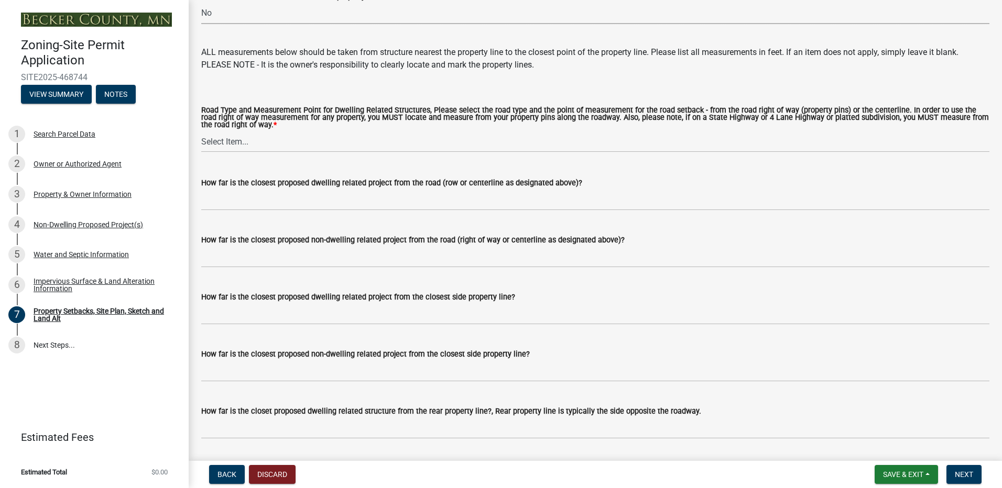
scroll to position [1991, 0]
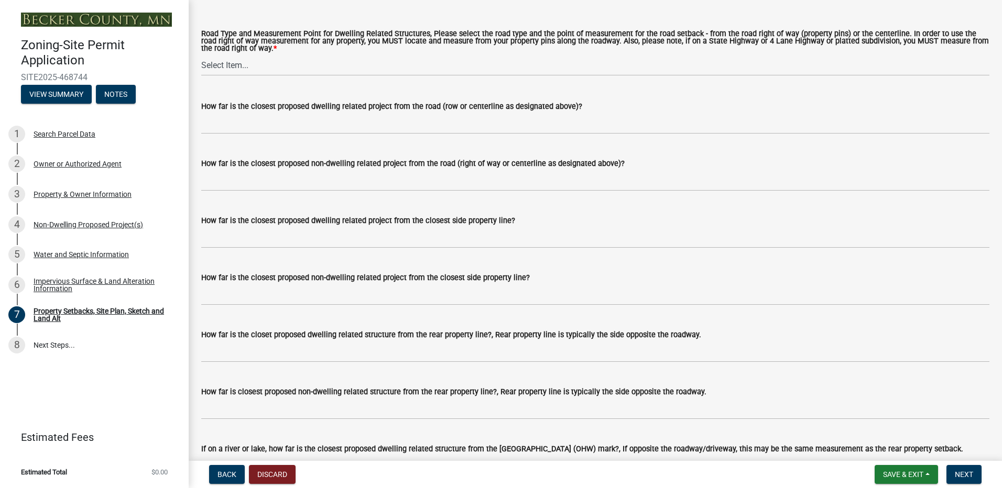
drag, startPoint x: 296, startPoint y: 200, endPoint x: 308, endPoint y: 192, distance: 14.0
drag, startPoint x: 308, startPoint y: 192, endPoint x: 703, endPoint y: 170, distance: 396.2
click at [703, 170] on div "How far is the closest proposed non-dwelling related project from the road (rig…" at bounding box center [595, 163] width 788 height 13
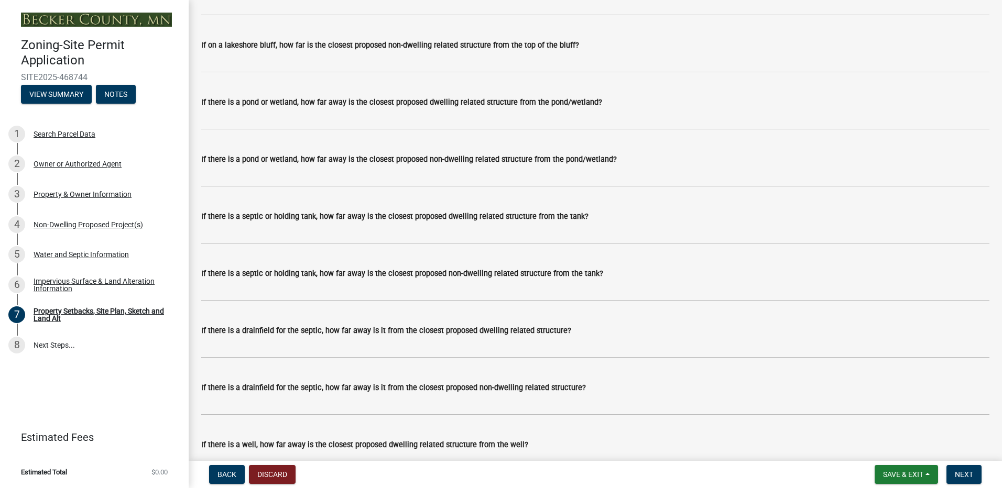
scroll to position [2567, 0]
click at [889, 474] on span "Save & Exit" at bounding box center [903, 475] width 40 height 8
click at [887, 425] on button "Save" at bounding box center [896, 422] width 84 height 25
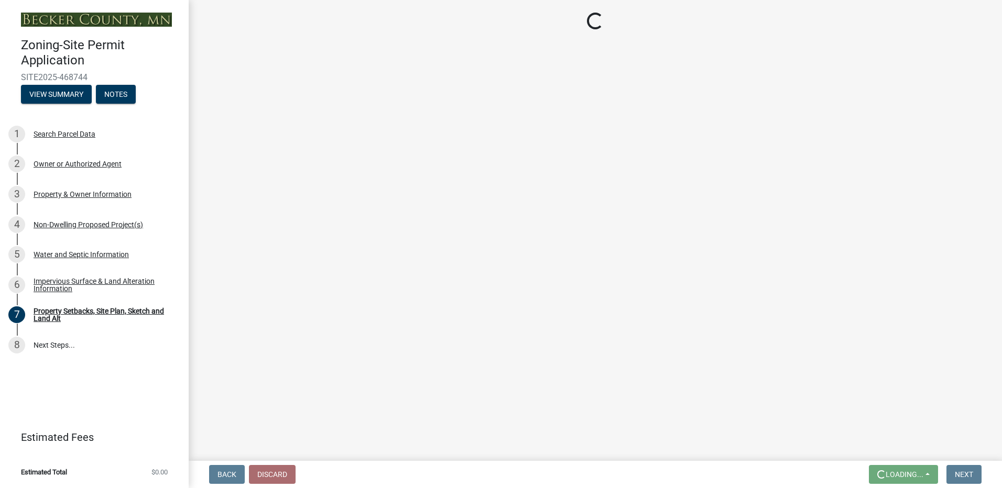
scroll to position [0, 0]
select select "d89fbfa0-1150-4954-b91c-9d482c9530a3"
select select "b56a4575-9846-47cf-8067-c59a4853da22"
select select "12f785fb-c378-4b18-841c-21c73dc99083"
select select "c8b8ea71-7088-4e87-a493-7bc88cc2835b"
